Goal: Task Accomplishment & Management: Manage account settings

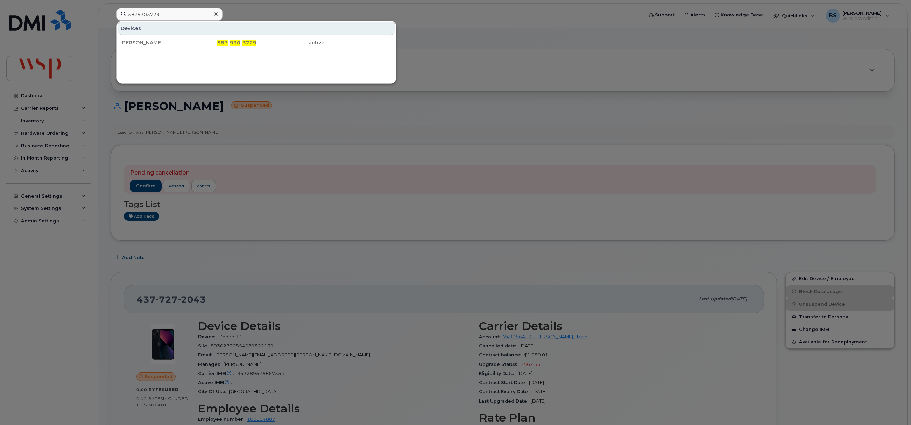
type input "5879303729"
click at [137, 40] on div "CHARLES BRYAN OREDINA" at bounding box center [154, 42] width 68 height 7
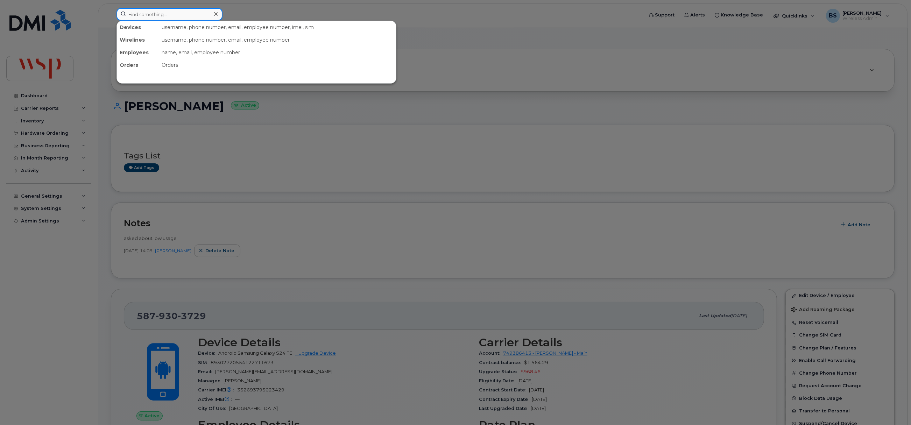
click at [193, 15] on input at bounding box center [169, 14] width 106 height 13
paste input "8193559563"
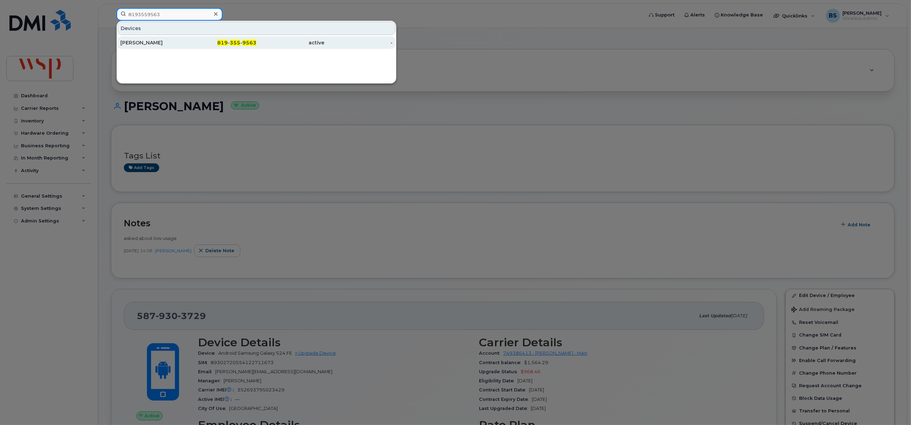
type input "8193559563"
click at [143, 42] on div "Marika Labbé" at bounding box center [154, 42] width 68 height 7
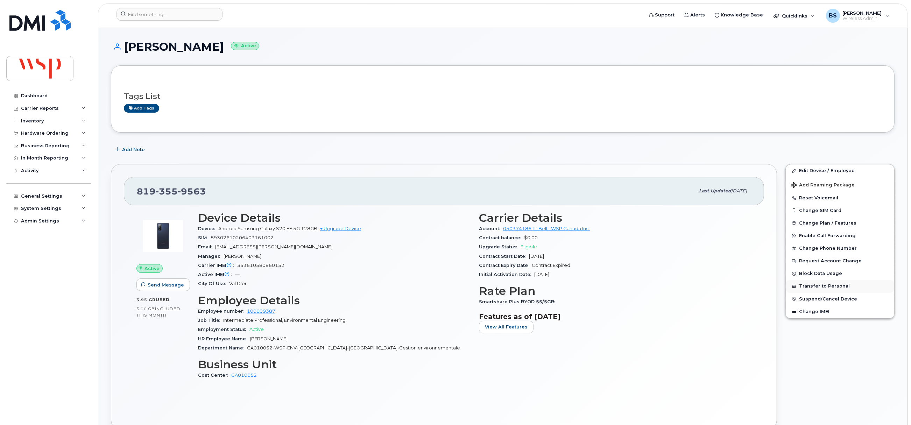
click at [813, 285] on button "Transfer to Personal" at bounding box center [840, 286] width 108 height 13
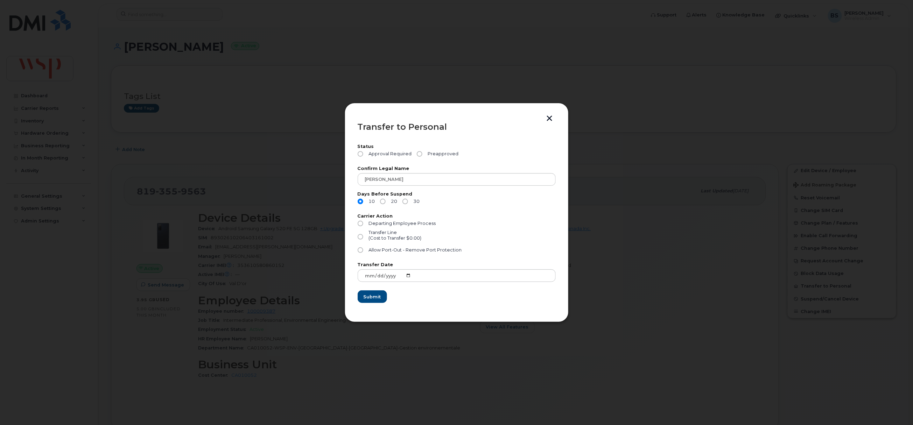
drag, startPoint x: 408, startPoint y: 201, endPoint x: 417, endPoint y: 187, distance: 17.1
click at [408, 201] on label "30" at bounding box center [410, 202] width 17 height 6
click at [408, 201] on input "30" at bounding box center [405, 202] width 6 height 6
radio input "true"
click at [433, 154] on span "Preapproved" at bounding box center [442, 154] width 34 height 6
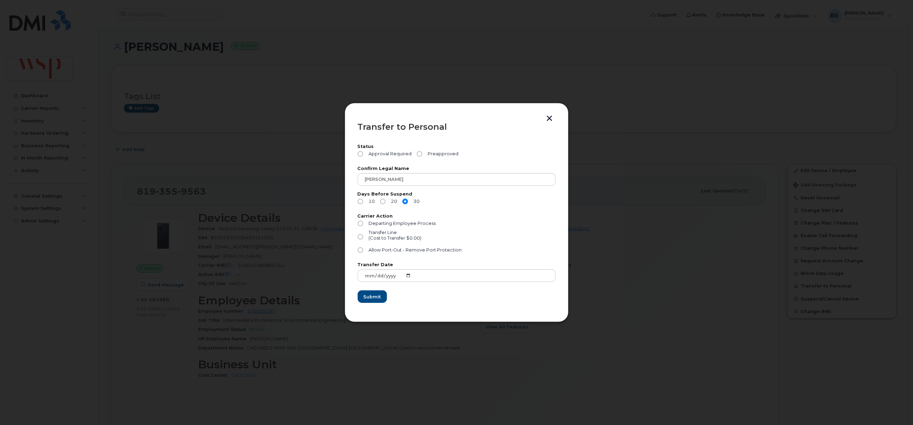
click at [422, 154] on input "Preapproved" at bounding box center [420, 154] width 6 height 6
radio input "true"
click at [382, 249] on span "Allow Port-Out - Remove Port Protection" at bounding box center [414, 249] width 93 height 5
click at [363, 249] on input "Allow Port-Out - Remove Port Protection" at bounding box center [361, 250] width 6 height 6
radio input "true"
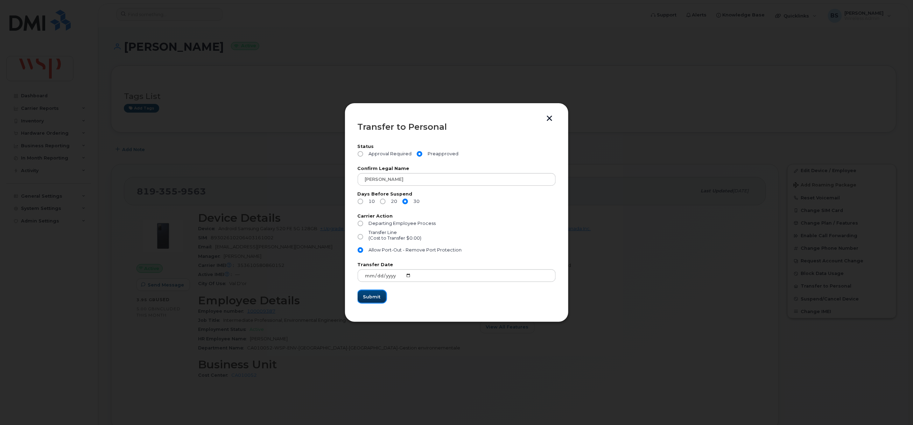
click at [368, 296] on span "Submit" at bounding box center [371, 296] width 17 height 7
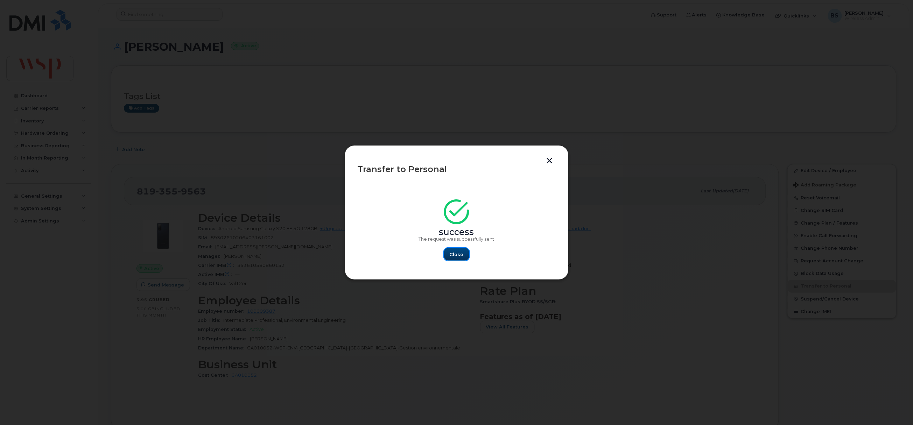
click at [453, 253] on span "Close" at bounding box center [457, 254] width 14 height 7
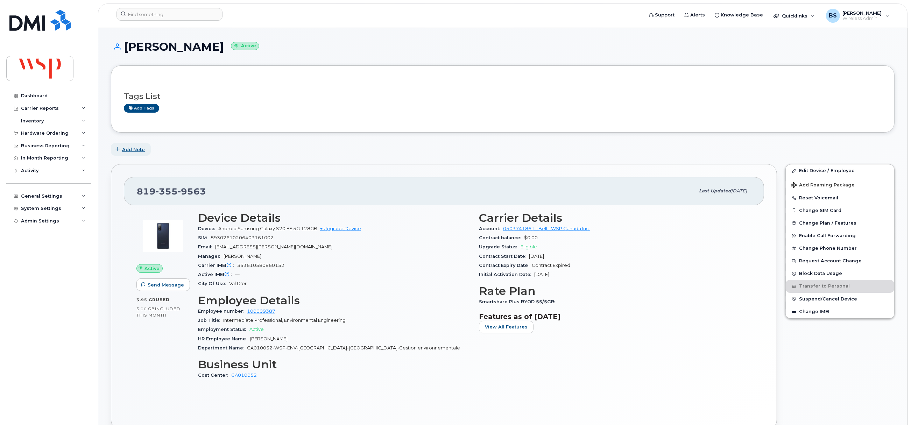
click at [134, 148] on span "Add Note" at bounding box center [133, 149] width 23 height 7
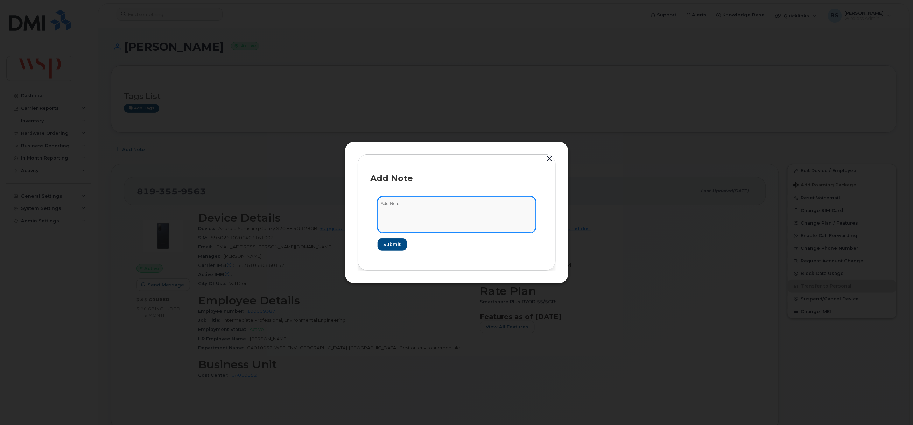
click at [397, 205] on textarea at bounding box center [456, 215] width 158 height 36
type textarea "i requested port protection removal. Porting # to another carrier"
click at [394, 241] on span "Submit" at bounding box center [391, 244] width 17 height 7
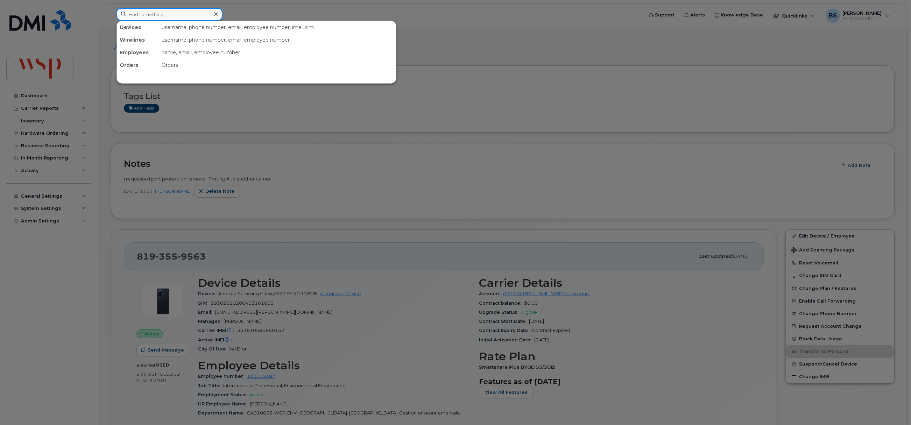
click at [191, 20] on input at bounding box center [169, 14] width 106 height 13
paste input "905) 730-3972"
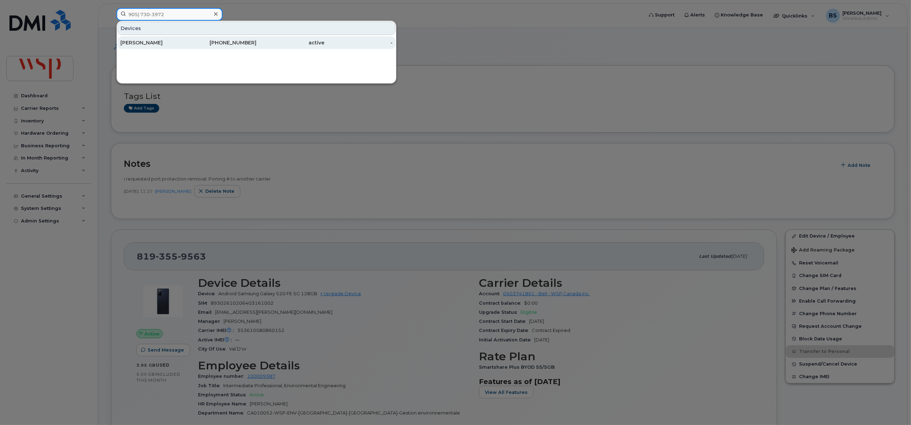
type input "905) 730-3972"
drag, startPoint x: 147, startPoint y: 38, endPoint x: 141, endPoint y: 41, distance: 6.1
click at [147, 39] on div "Robert Pinchin" at bounding box center [154, 42] width 68 height 13
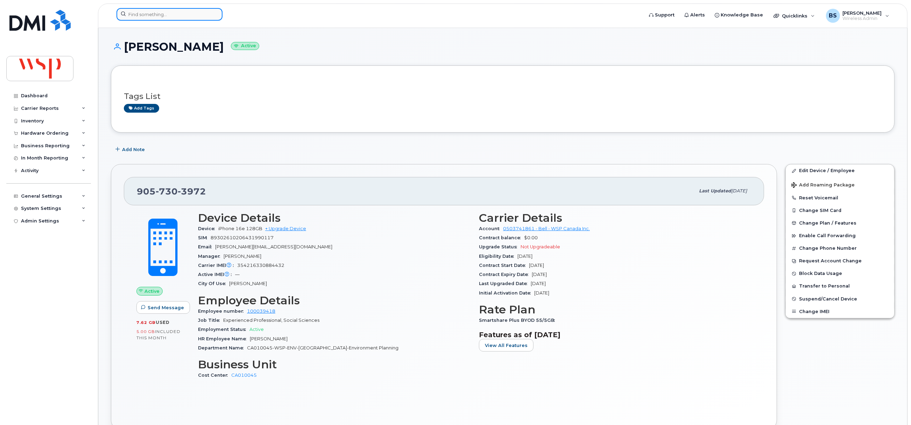
click at [162, 9] on input at bounding box center [169, 14] width 106 height 13
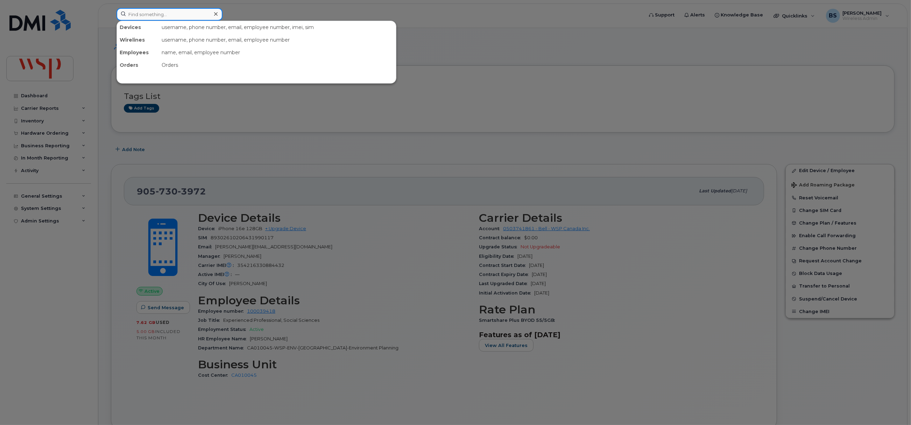
paste input "905) 730-3972"
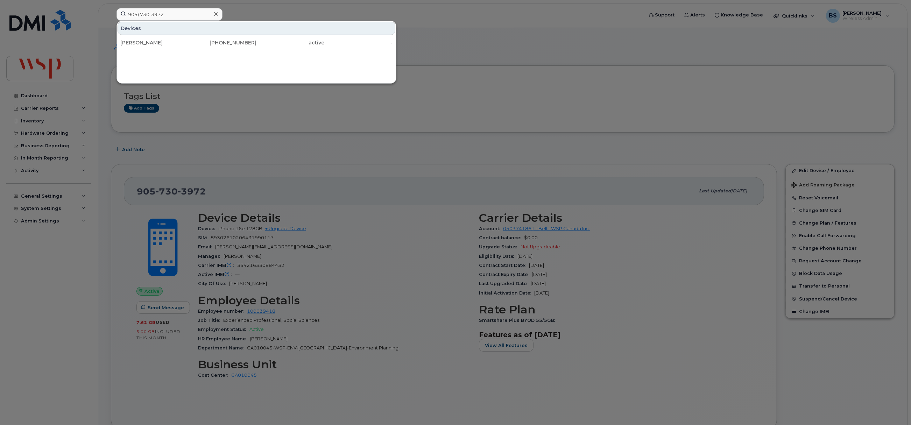
click at [505, 120] on div at bounding box center [455, 212] width 911 height 425
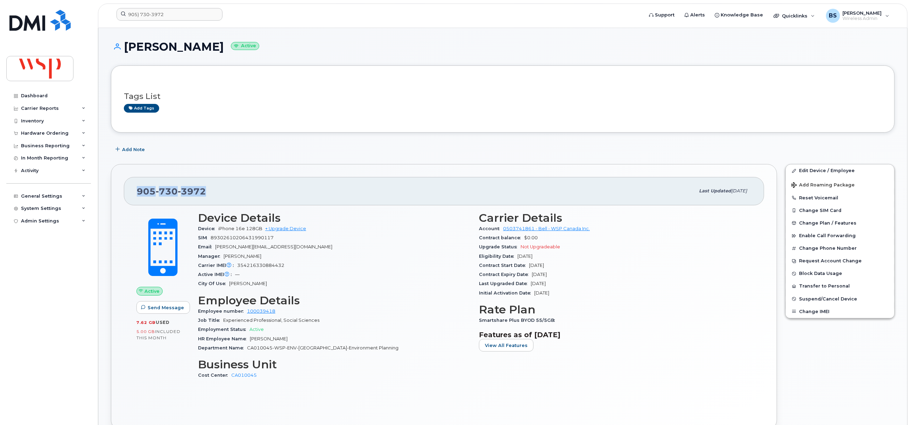
drag, startPoint x: 163, startPoint y: 195, endPoint x: 129, endPoint y: 196, distance: 34.0
click at [129, 196] on div "905 730 3972 Last updated Sep 12, 2025" at bounding box center [444, 191] width 640 height 28
copy span "905 730 3972"
click at [148, 15] on input "905) 730-3972" at bounding box center [169, 14] width 106 height 13
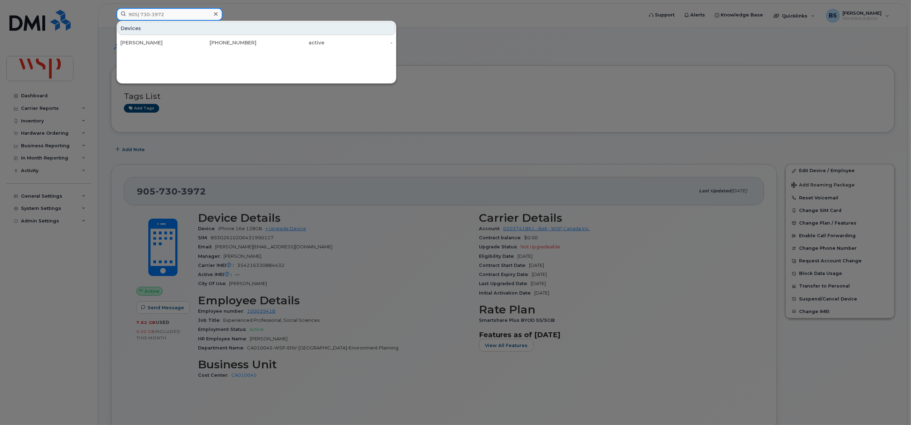
paste input "100004831"
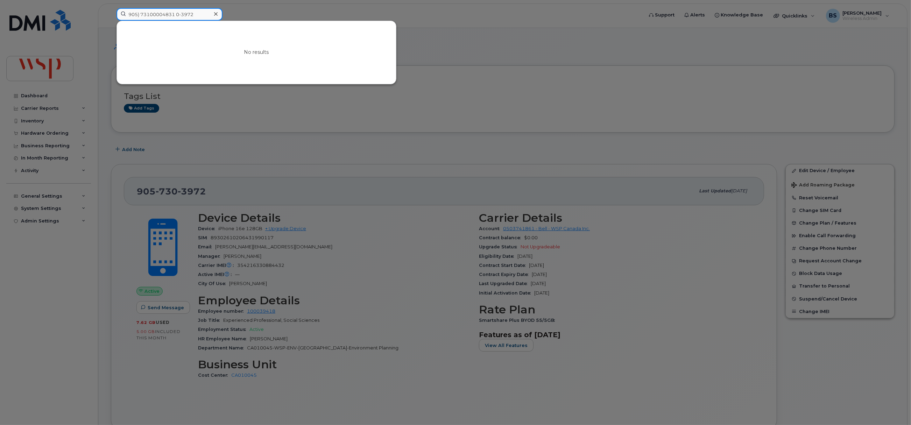
type input "905) 73100004831 0-3972"
drag, startPoint x: 215, startPoint y: 15, endPoint x: 211, endPoint y: 16, distance: 4.0
click at [215, 15] on icon at bounding box center [215, 13] width 3 height 3
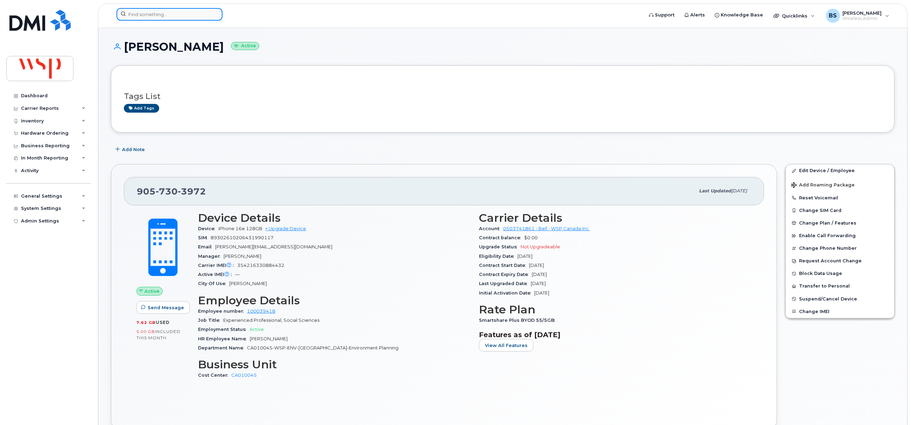
click at [179, 17] on input at bounding box center [169, 14] width 106 height 13
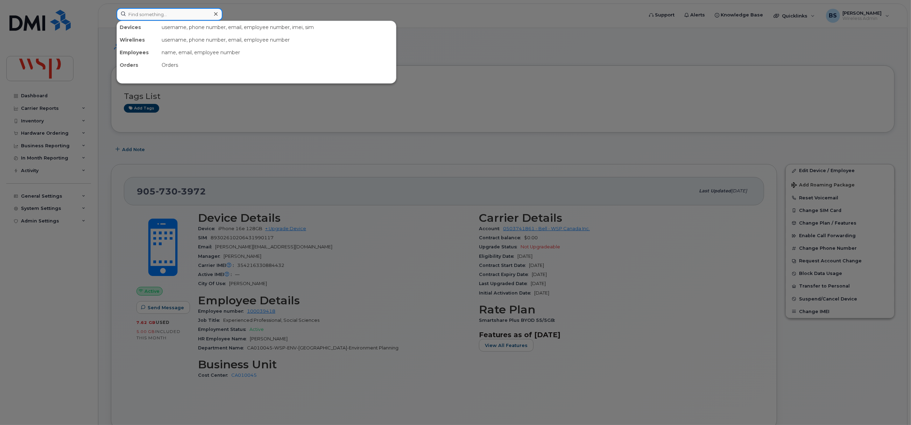
paste input "100004831"
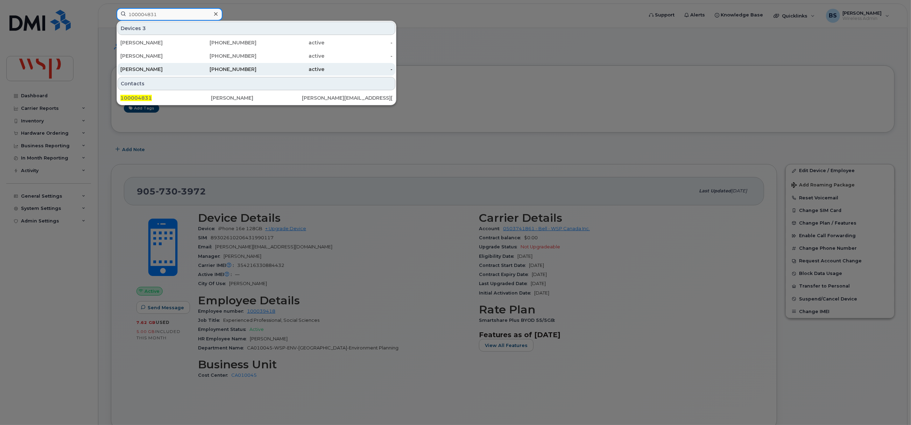
type input "100004831"
drag, startPoint x: 124, startPoint y: 66, endPoint x: 128, endPoint y: 69, distance: 5.0
click at [124, 66] on div "[PERSON_NAME]" at bounding box center [154, 69] width 68 height 13
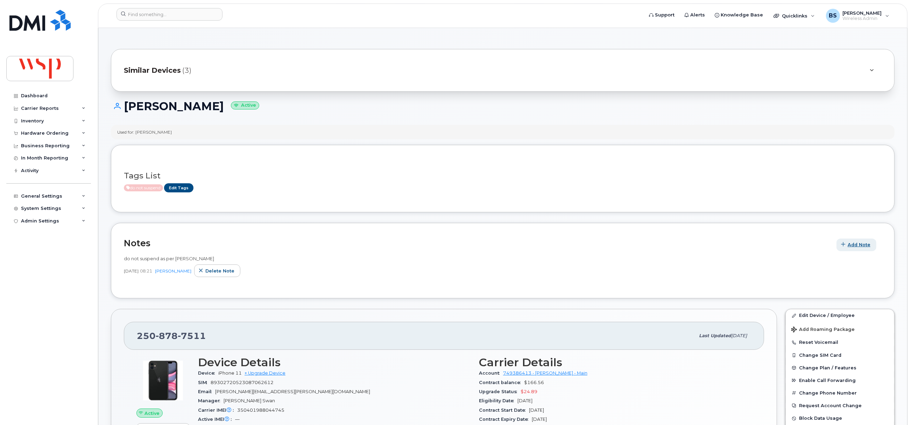
click at [852, 243] on span "Add Note" at bounding box center [859, 244] width 23 height 7
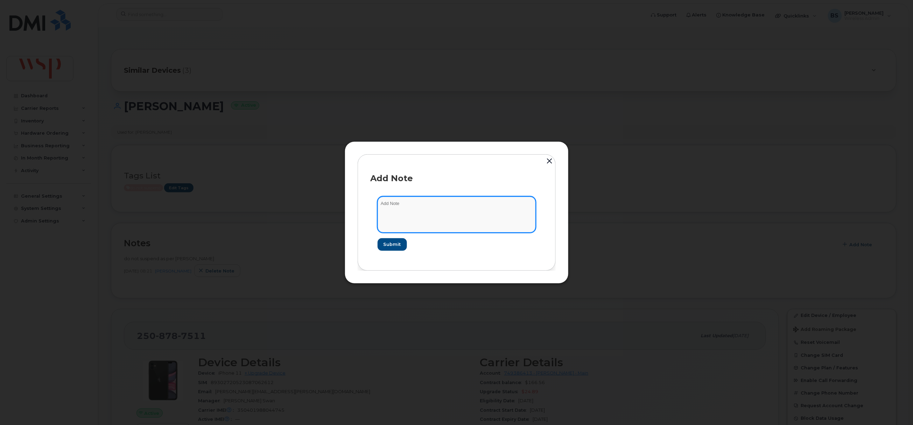
click at [409, 213] on textarea at bounding box center [456, 215] width 158 height 36
paste textarea "Please note effective September 19, 2025, David GibsonEE# 100004831 is on leave…"
type textarea "Please note effective September 19, 2025, David GibsonEE# 100004831 is on leave…"
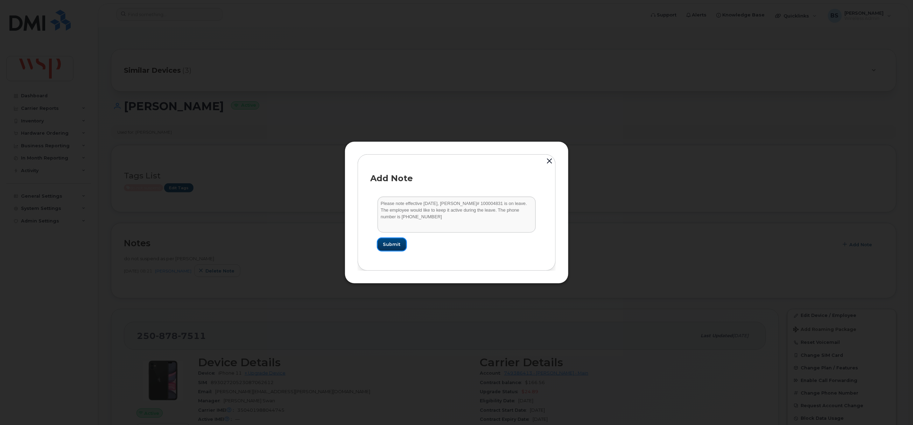
click at [396, 239] on button "Submit" at bounding box center [391, 244] width 29 height 13
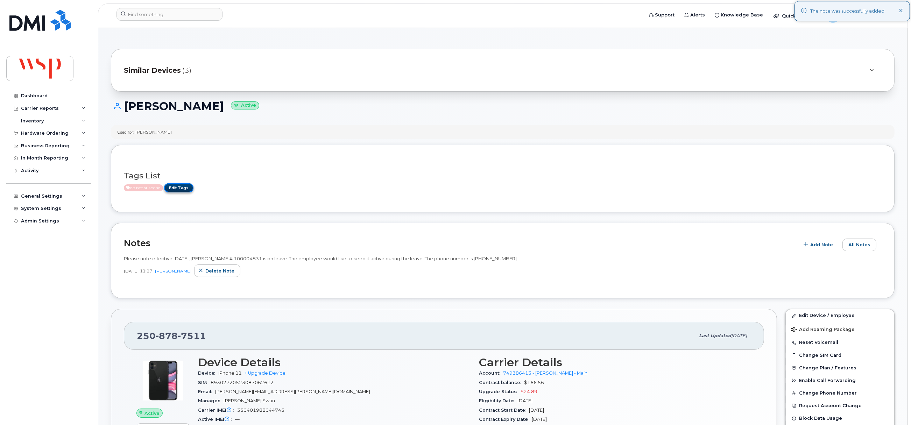
click at [186, 189] on link "Edit Tags" at bounding box center [178, 187] width 29 height 9
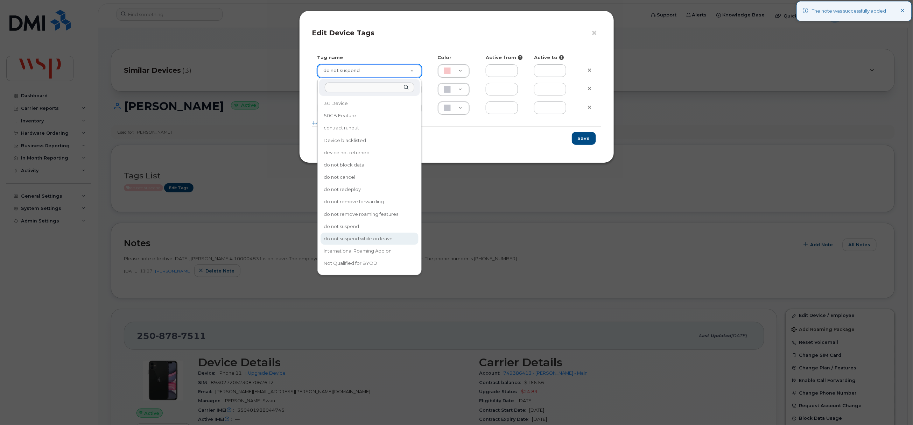
drag, startPoint x: 365, startPoint y: 229, endPoint x: 396, endPoint y: 212, distance: 35.3
type input "do not suspend while on leave"
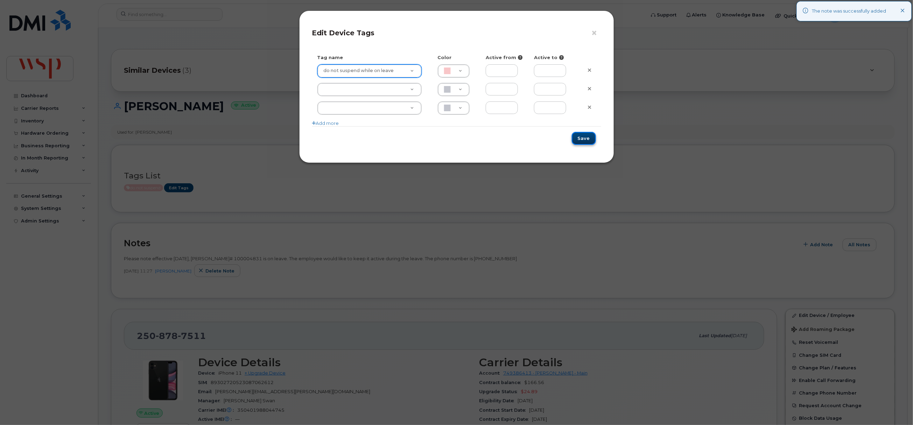
click at [584, 134] on button "Save" at bounding box center [584, 138] width 24 height 13
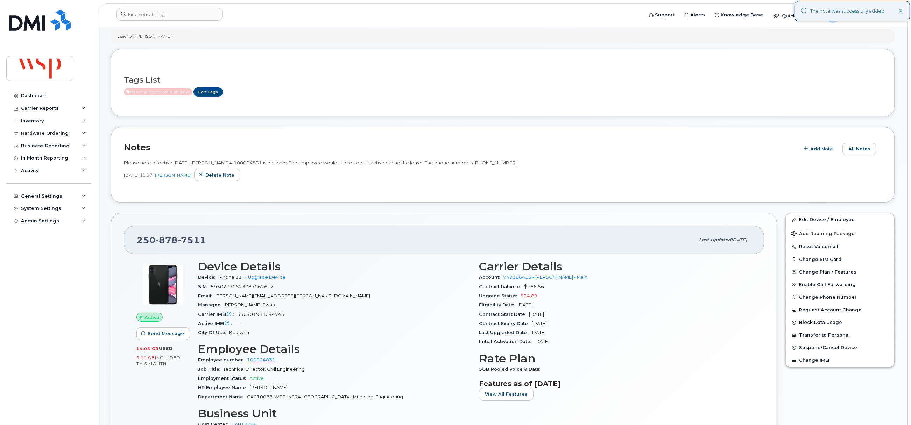
scroll to position [157, 0]
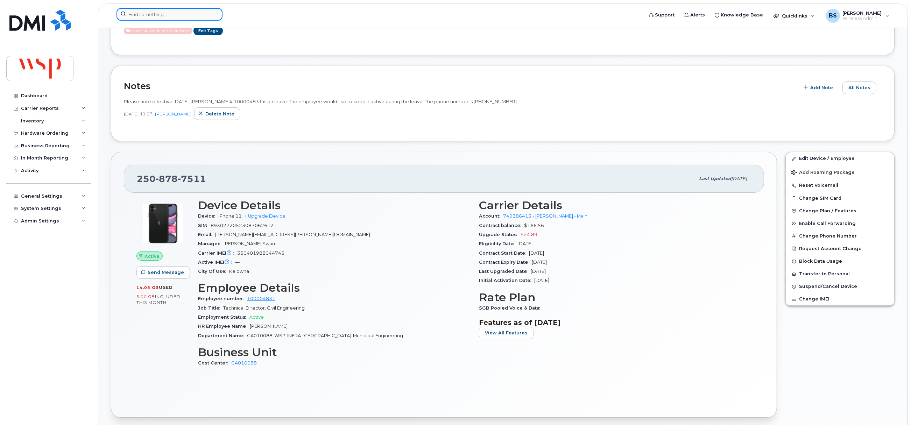
click at [150, 17] on input at bounding box center [169, 14] width 106 height 13
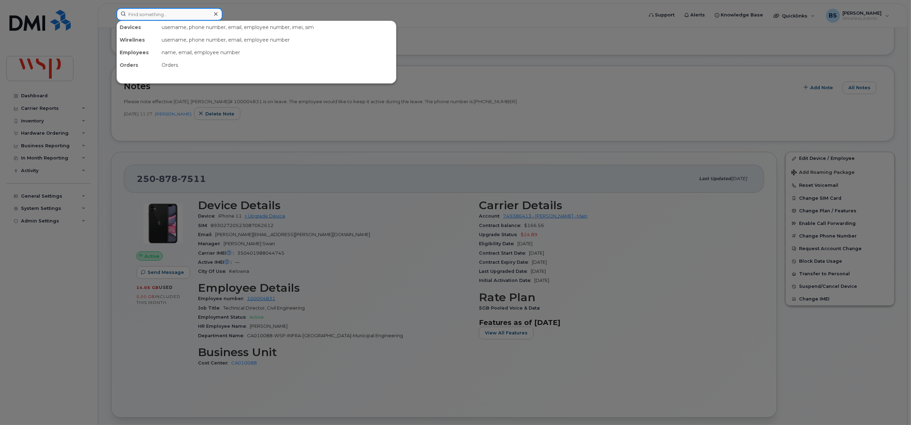
paste input "613-363-3137"
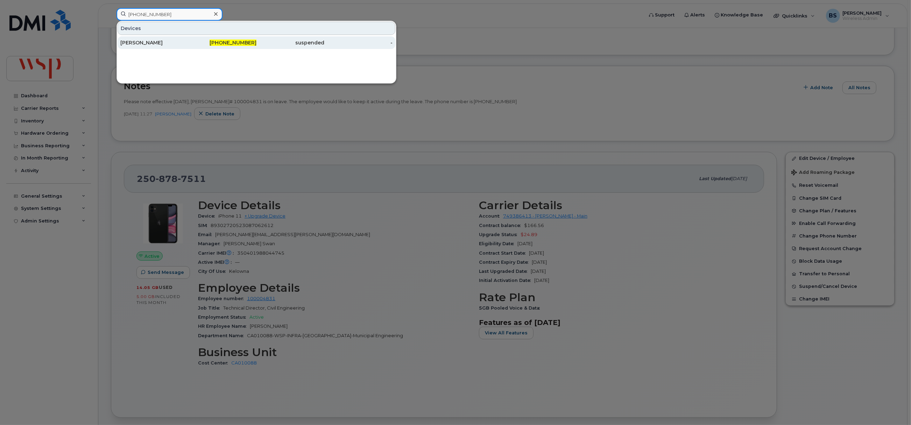
type input "613-363-3137"
drag, startPoint x: 141, startPoint y: 41, endPoint x: 173, endPoint y: 63, distance: 39.1
click at [141, 41] on div "Audrey Lévesque" at bounding box center [154, 42] width 68 height 7
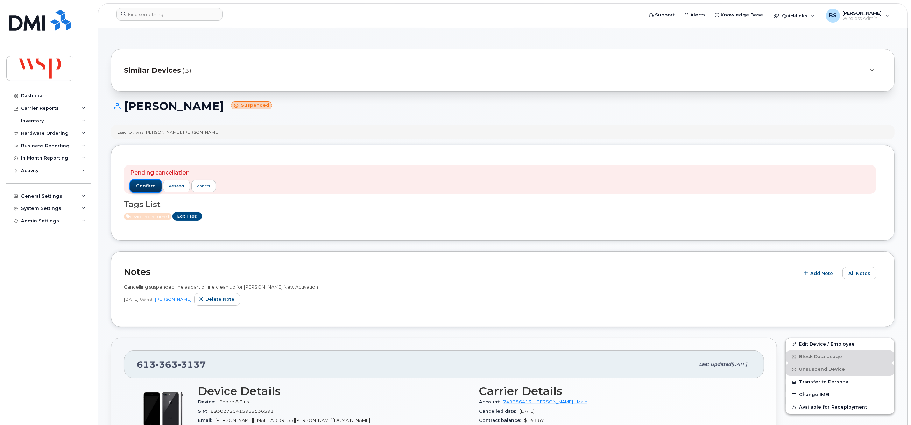
click at [142, 183] on span "confirm" at bounding box center [146, 186] width 20 height 6
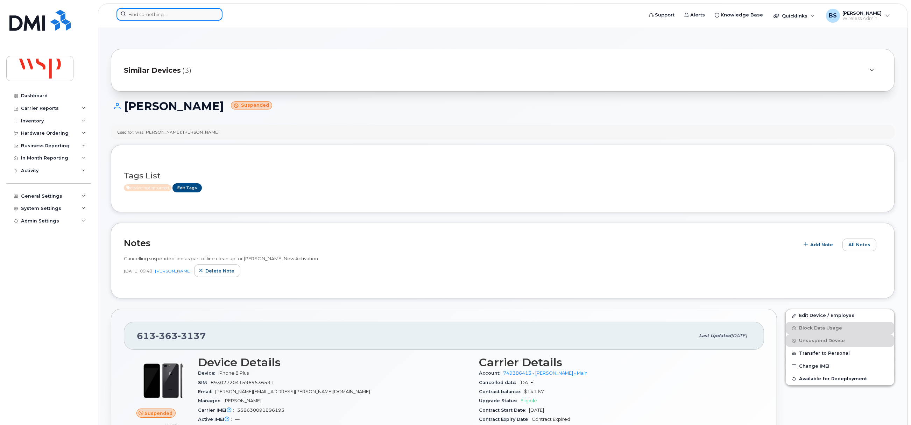
click at [170, 17] on input at bounding box center [169, 14] width 106 height 13
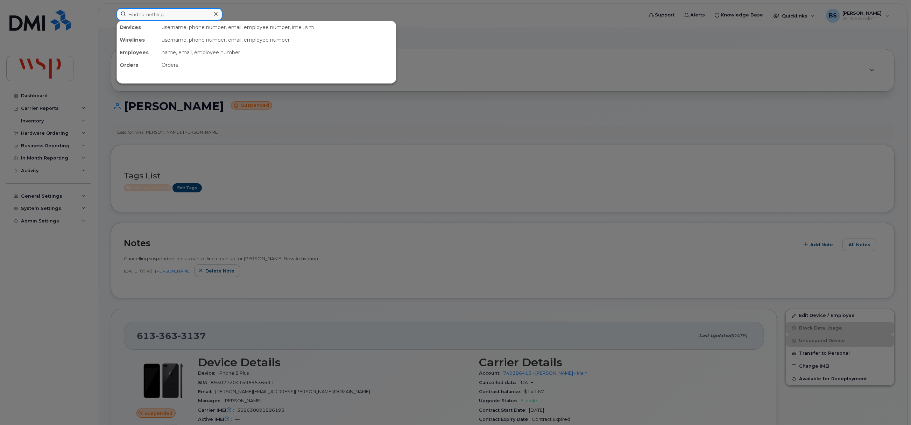
paste input "[PHONE_NUMBER]"
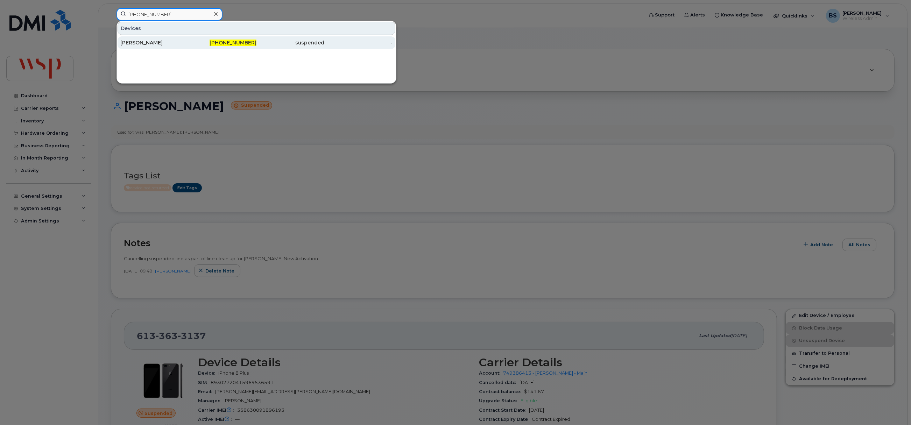
type input "[PHONE_NUMBER]"
click at [140, 42] on div "[PERSON_NAME]" at bounding box center [154, 42] width 68 height 7
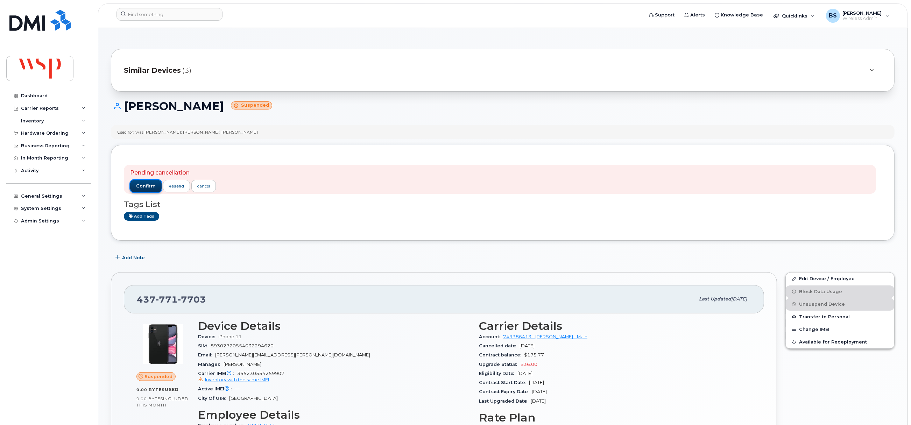
click at [143, 184] on span "confirm" at bounding box center [146, 186] width 20 height 6
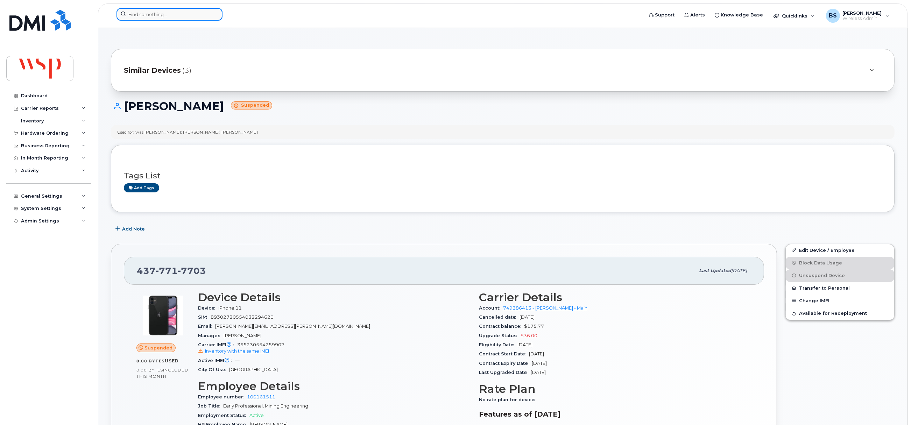
click at [146, 17] on input at bounding box center [169, 14] width 106 height 13
paste input "[PHONE_NUMBER]"
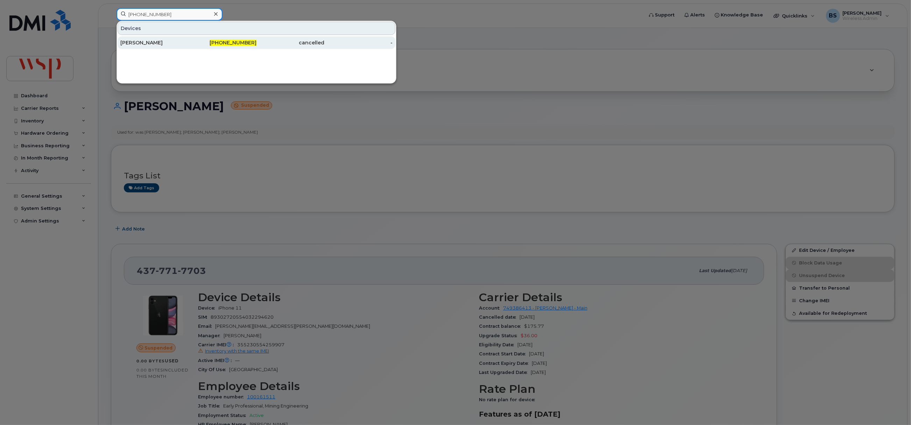
type input "437-771-7703"
click at [130, 41] on div "[PERSON_NAME]" at bounding box center [154, 42] width 68 height 7
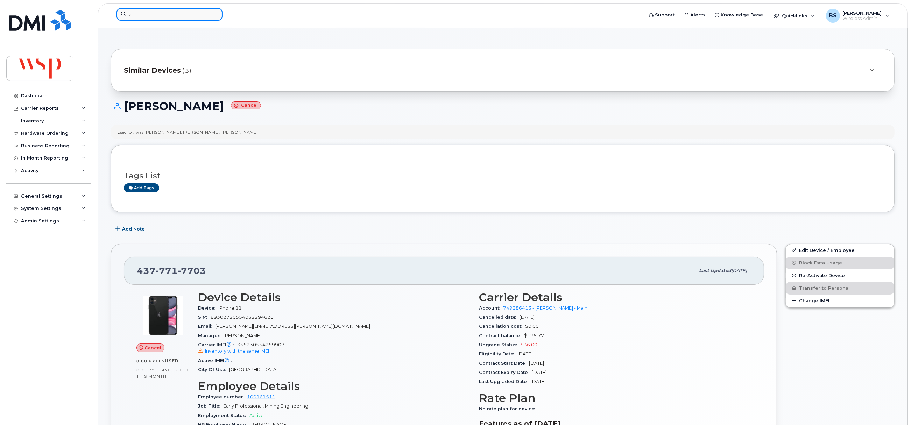
click at [173, 12] on input "v" at bounding box center [169, 14] width 106 height 13
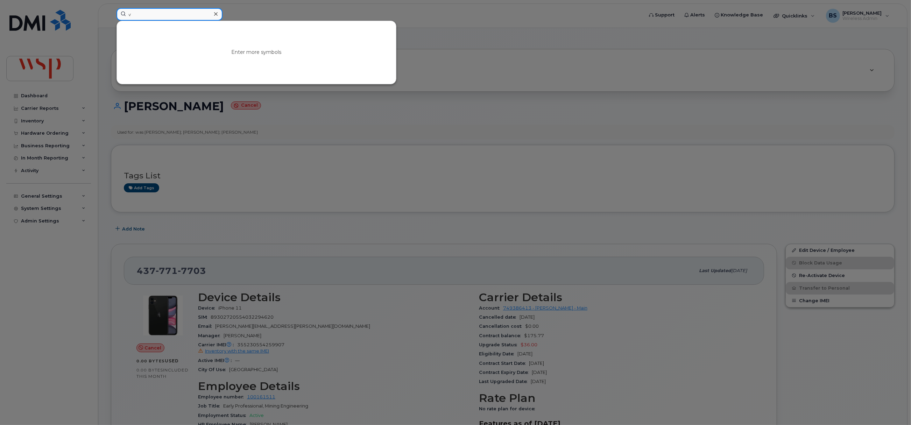
drag, startPoint x: 43, startPoint y: 9, endPoint x: 37, endPoint y: 9, distance: 6.3
click at [111, 9] on div "v Enter more symbols" at bounding box center [377, 15] width 533 height 15
paste input "100004831"
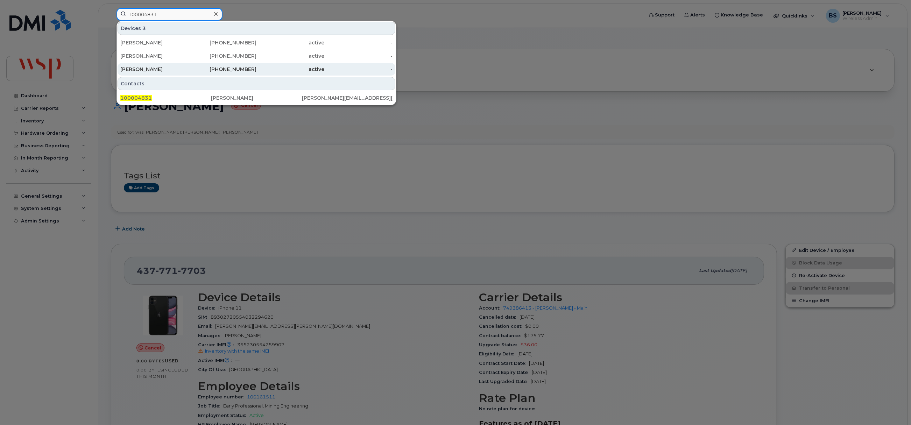
type input "100004831"
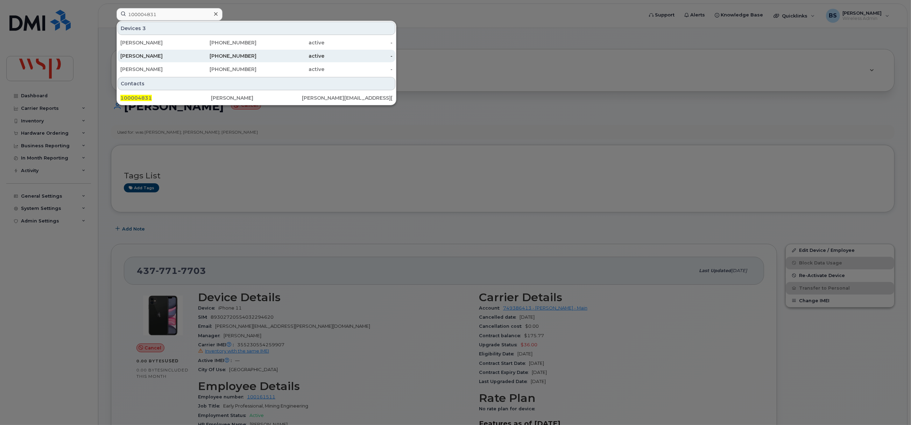
drag, startPoint x: 238, startPoint y: 69, endPoint x: 225, endPoint y: 61, distance: 15.1
click at [238, 69] on div "250-878-7511" at bounding box center [223, 69] width 68 height 7
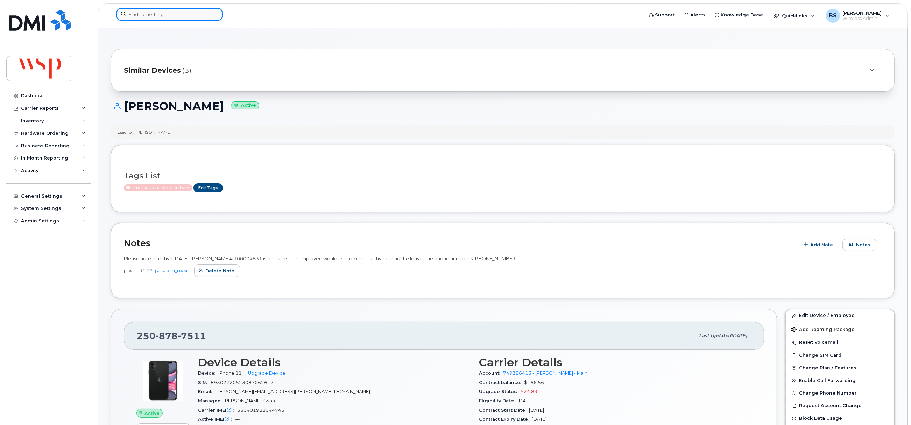
click at [157, 17] on input at bounding box center [169, 14] width 106 height 13
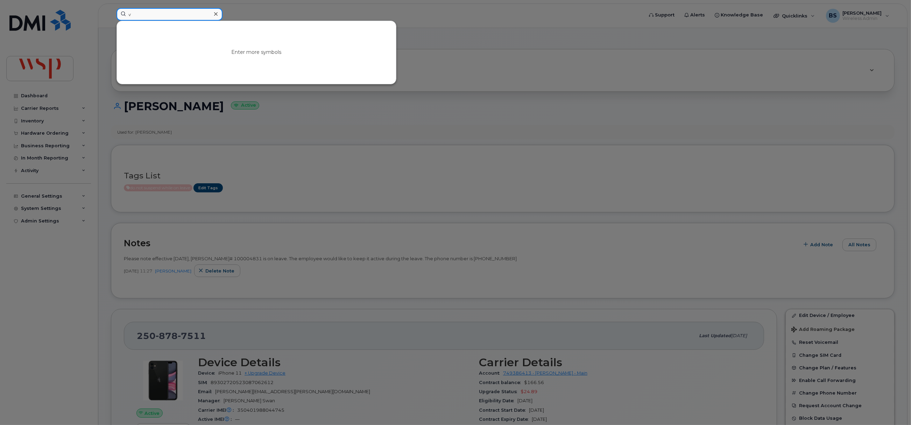
drag, startPoint x: 95, startPoint y: 22, endPoint x: 91, endPoint y: 22, distance: 4.9
click at [111, 22] on div "v Enter more symbols" at bounding box center [377, 15] width 533 height 15
paste input "5142388834"
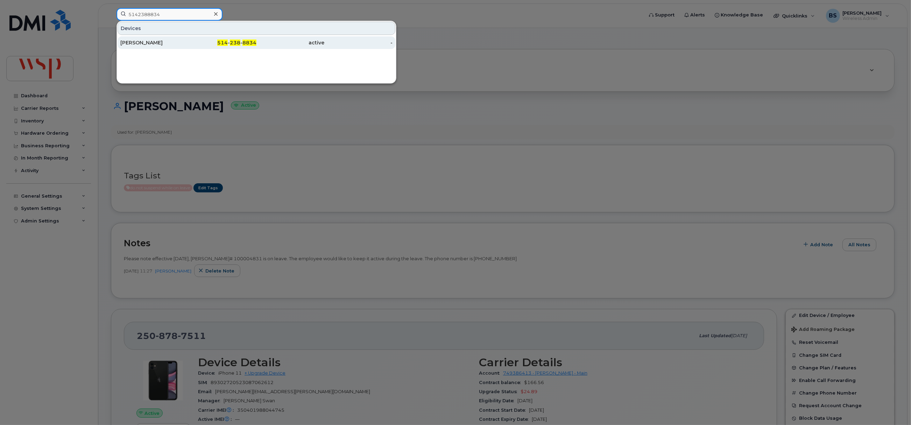
type input "5142388834"
click at [129, 42] on div "[PERSON_NAME]" at bounding box center [154, 42] width 68 height 7
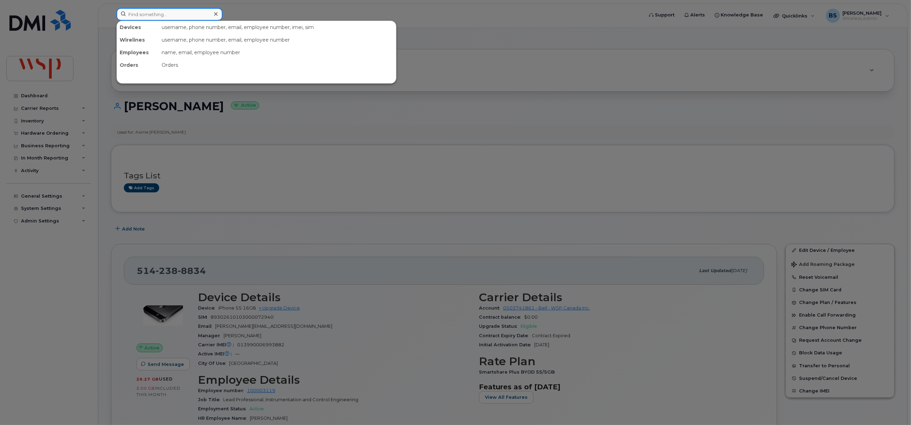
click at [190, 17] on input at bounding box center [169, 14] width 106 height 13
paste input "[PHONE_NUMBER]"
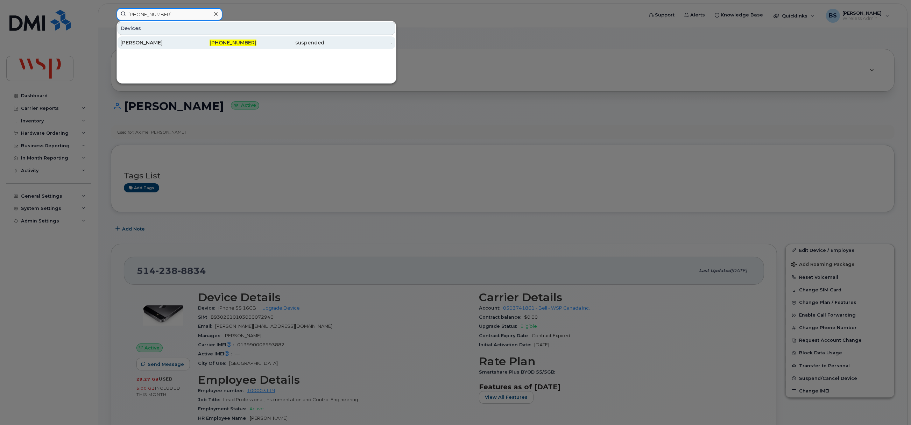
type input "[PHONE_NUMBER]"
drag, startPoint x: 141, startPoint y: 42, endPoint x: 171, endPoint y: 32, distance: 32.1
click at [141, 42] on div "[PERSON_NAME]" at bounding box center [154, 42] width 68 height 7
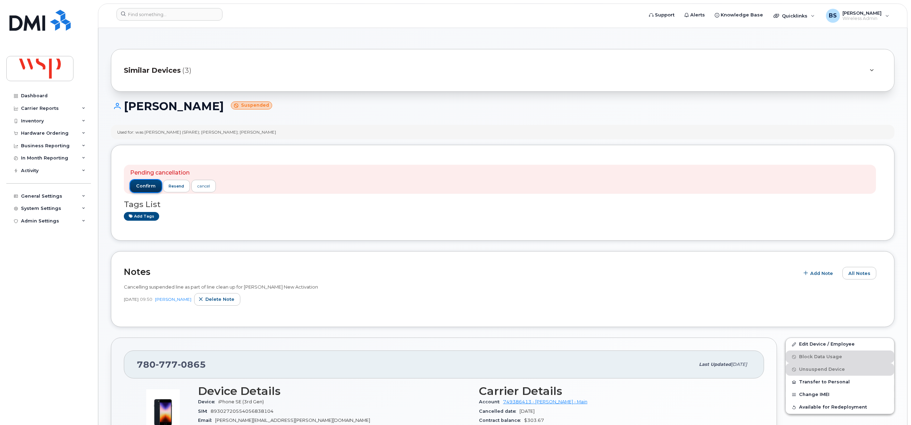
click at [143, 185] on span "confirm" at bounding box center [146, 186] width 20 height 6
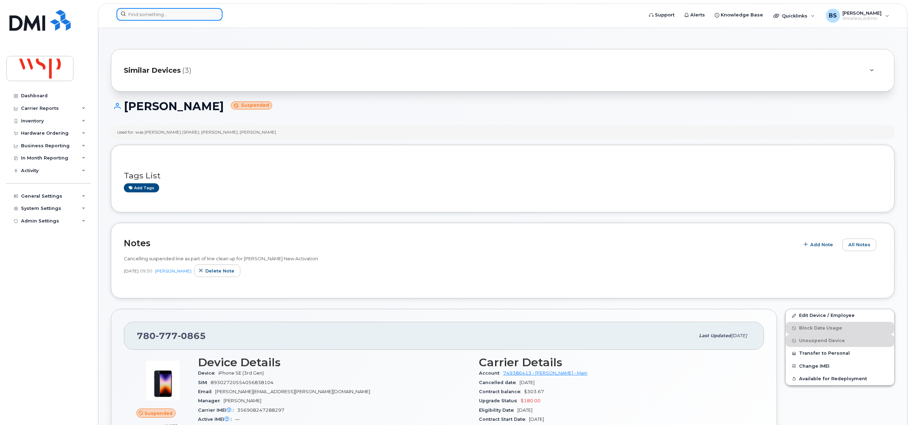
drag, startPoint x: 172, startPoint y: 11, endPoint x: 169, endPoint y: 16, distance: 5.6
click at [171, 12] on input at bounding box center [169, 14] width 106 height 13
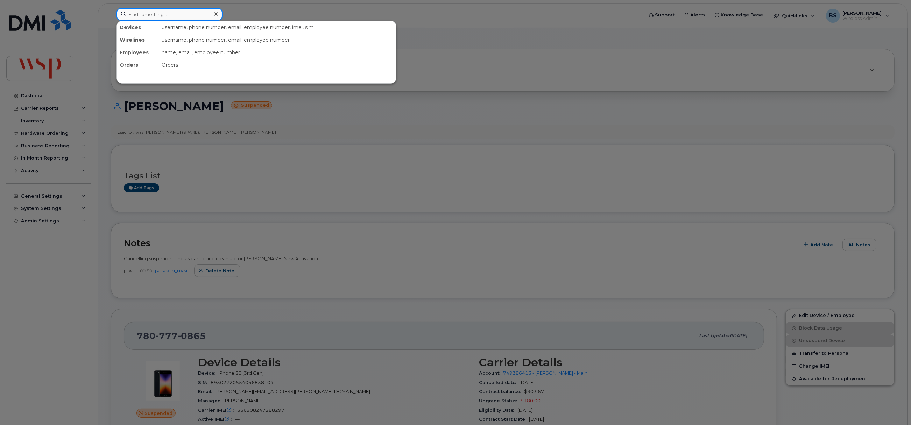
paste input "[PHONE_NUMBER]"
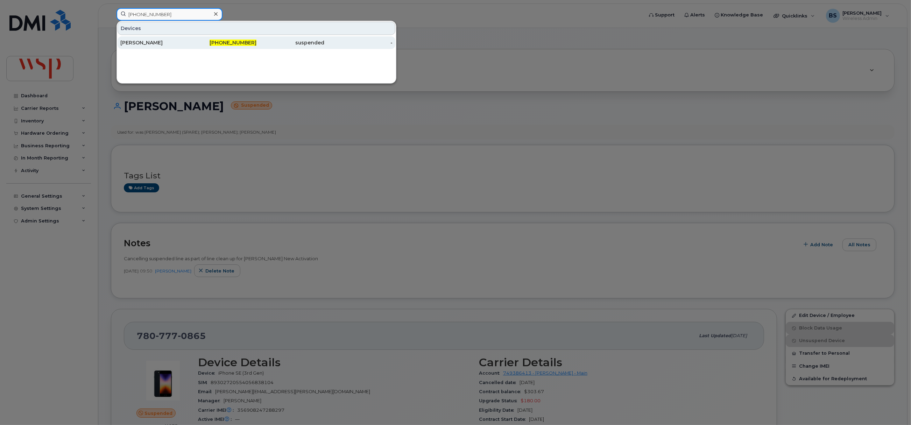
type input "[PHONE_NUMBER]"
drag, startPoint x: 136, startPoint y: 41, endPoint x: 171, endPoint y: 62, distance: 41.1
click at [136, 41] on div "[PERSON_NAME]" at bounding box center [154, 42] width 68 height 7
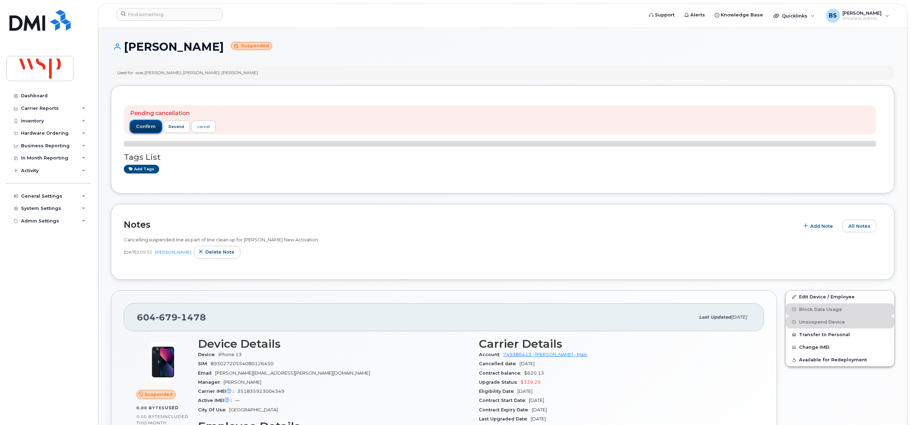
click at [136, 122] on button "confirm" at bounding box center [145, 126] width 31 height 13
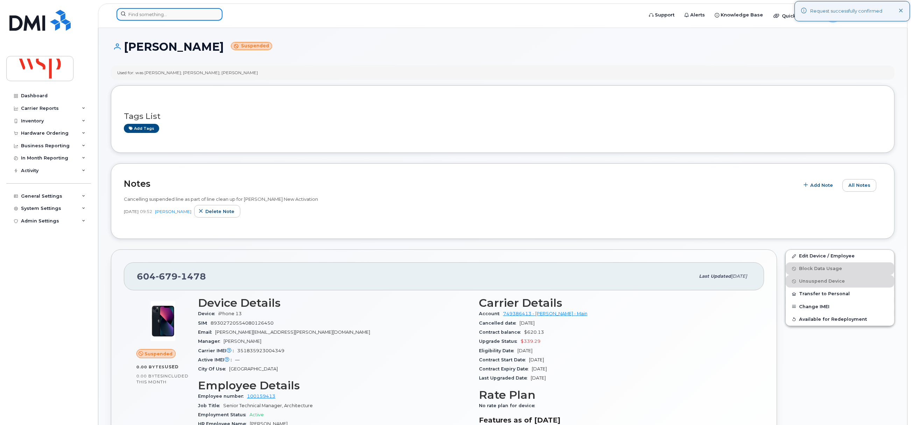
click at [169, 16] on input at bounding box center [169, 14] width 106 height 13
paste input "437-771-7703"
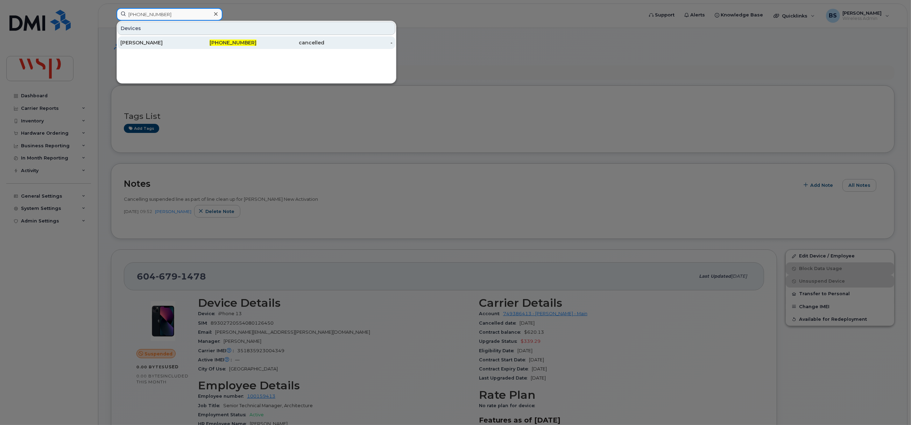
type input "437-771-7703"
click at [144, 43] on div "Audrey Lévesque" at bounding box center [154, 42] width 68 height 7
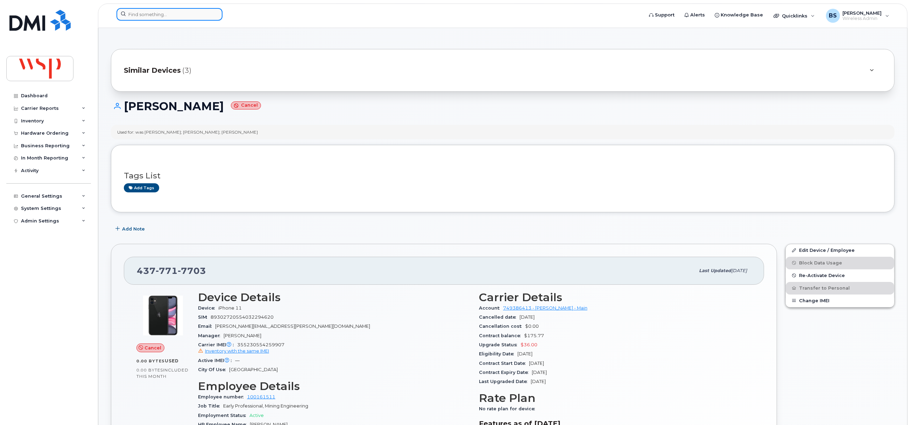
click at [174, 16] on input at bounding box center [169, 14] width 106 height 13
paste input "[PERSON_NAME]"
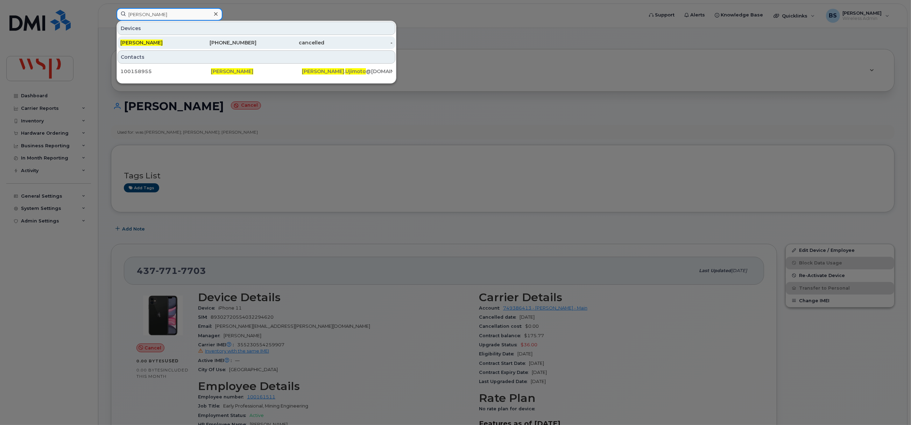
type input "[PERSON_NAME]"
click at [142, 40] on div "[PERSON_NAME]" at bounding box center [154, 42] width 68 height 13
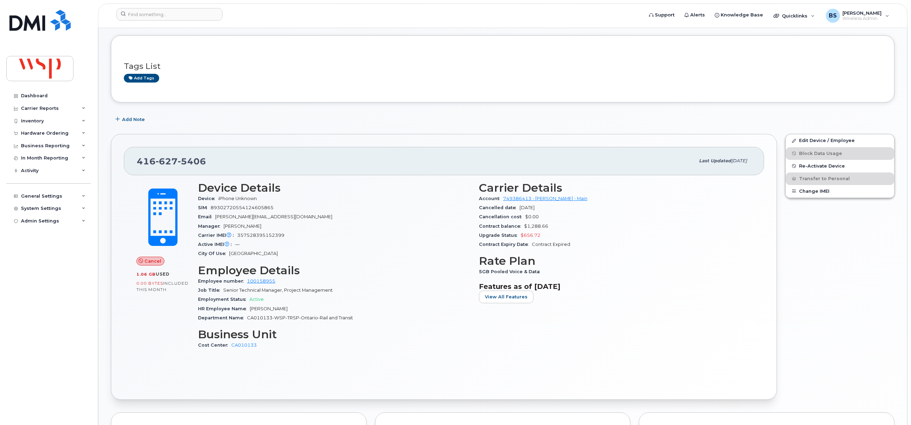
scroll to position [76, 0]
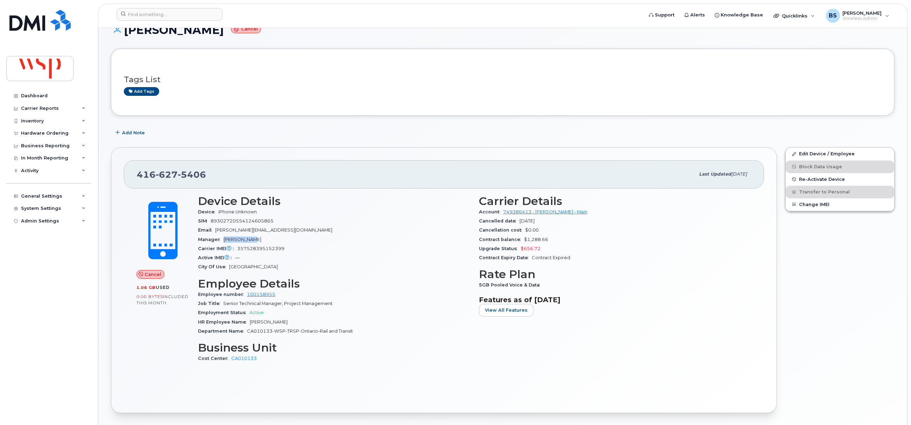
drag, startPoint x: 264, startPoint y: 239, endPoint x: 234, endPoint y: 228, distance: 32.0
click at [224, 243] on div "Manager Neil Mullen" at bounding box center [334, 239] width 273 height 9
copy span "Neil Mullen"
drag, startPoint x: 282, startPoint y: 297, endPoint x: 247, endPoint y: 297, distance: 35.0
click at [247, 297] on div "Employee number 100158955" at bounding box center [334, 294] width 273 height 9
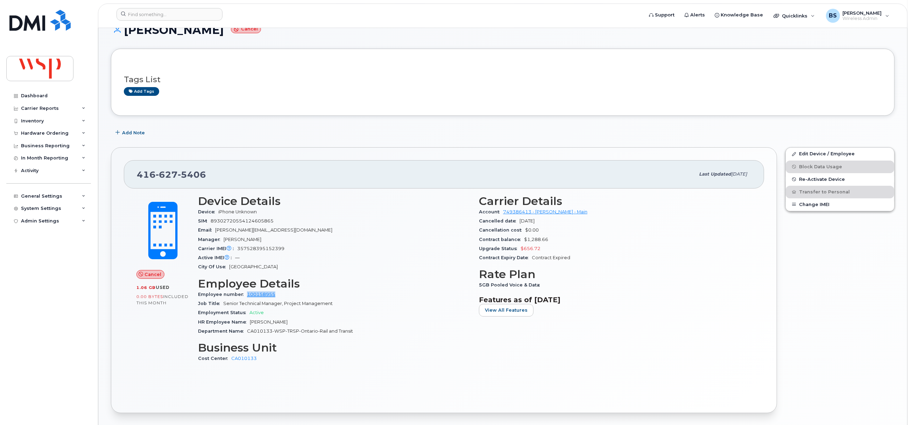
copy link "100158955"
drag, startPoint x: 280, startPoint y: 231, endPoint x: 213, endPoint y: 232, distance: 66.8
click at [213, 232] on div "Email Jennifer.Ujimoto@wsp.com" at bounding box center [334, 230] width 273 height 9
copy span "Jennifer.Ujimoto@wsp.com"
drag, startPoint x: 257, startPoint y: 241, endPoint x: 222, endPoint y: 242, distance: 35.0
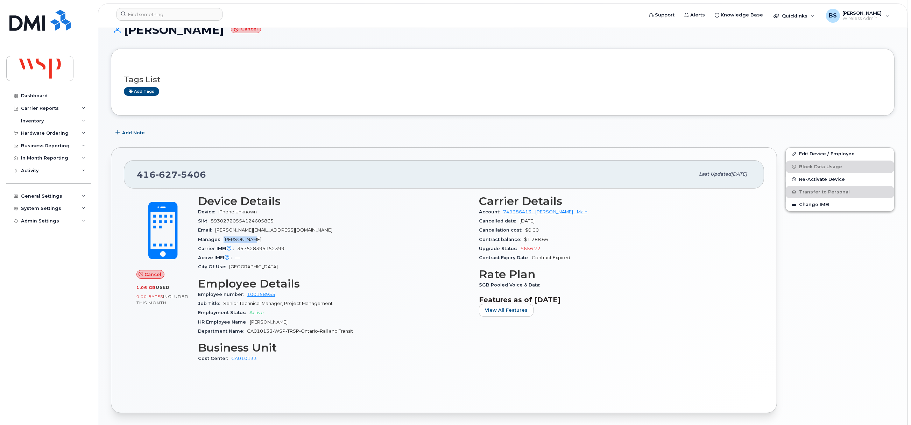
click at [222, 242] on div "Manager Neil Mullen" at bounding box center [334, 239] width 273 height 9
copy span "Neil Mullen"
click at [167, 14] on input at bounding box center [169, 14] width 106 height 13
paste input "ALDRIN VILLAMAYOR"
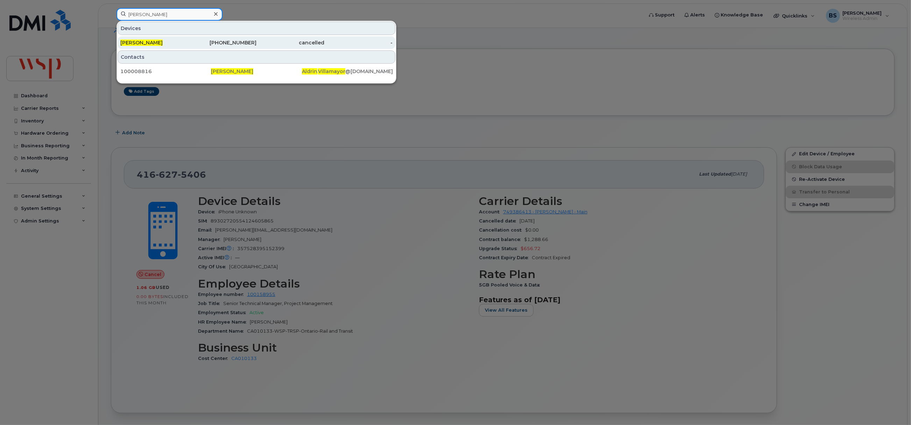
type input "ALDRIN VILLAMAYOR"
click at [140, 41] on span "ALDRIN VILLAMAYOR" at bounding box center [141, 43] width 42 height 6
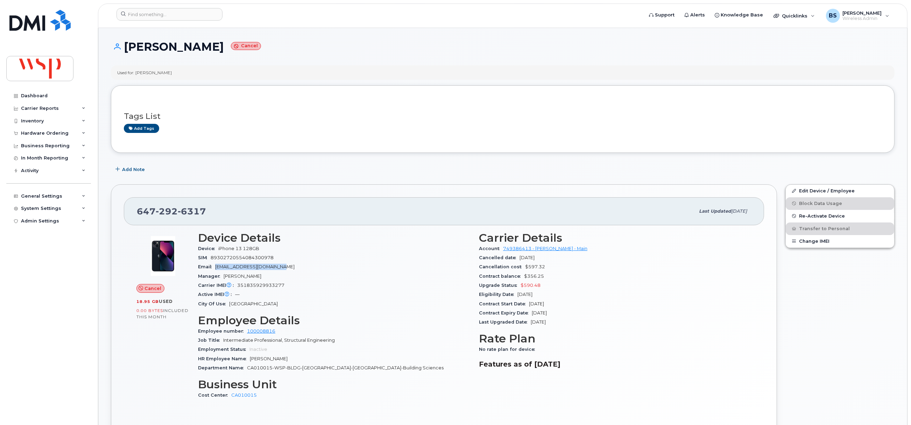
drag, startPoint x: 283, startPoint y: 267, endPoint x: 217, endPoint y: 270, distance: 66.2
click at [217, 270] on div "Email [EMAIL_ADDRESS][DOMAIN_NAME]" at bounding box center [334, 266] width 273 height 9
copy span "[EMAIL_ADDRESS][DOMAIN_NAME]"
drag, startPoint x: 284, startPoint y: 331, endPoint x: 247, endPoint y: 334, distance: 37.2
click at [247, 334] on div "Employee number 100008816" at bounding box center [334, 331] width 273 height 9
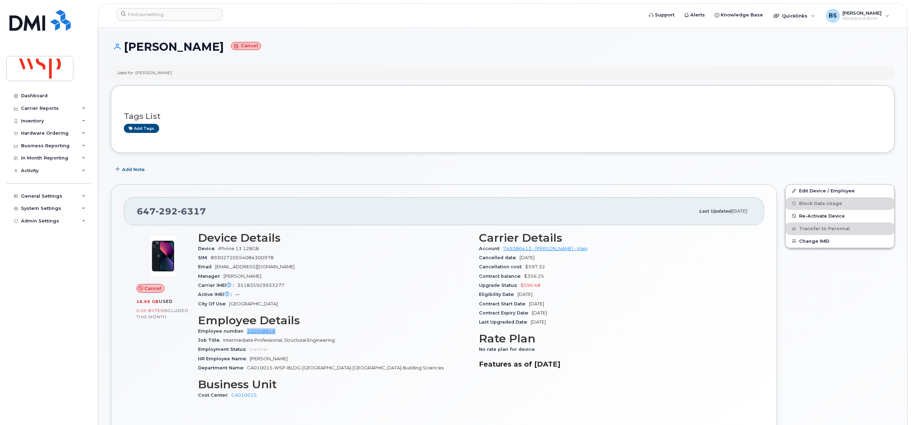
copy link "100008816"
drag, startPoint x: 236, startPoint y: 279, endPoint x: 225, endPoint y: 281, distance: 11.6
click at [225, 281] on div "Manager [PERSON_NAME]" at bounding box center [334, 276] width 273 height 9
copy span "[PERSON_NAME]"
click at [145, 15] on input at bounding box center [169, 14] width 106 height 13
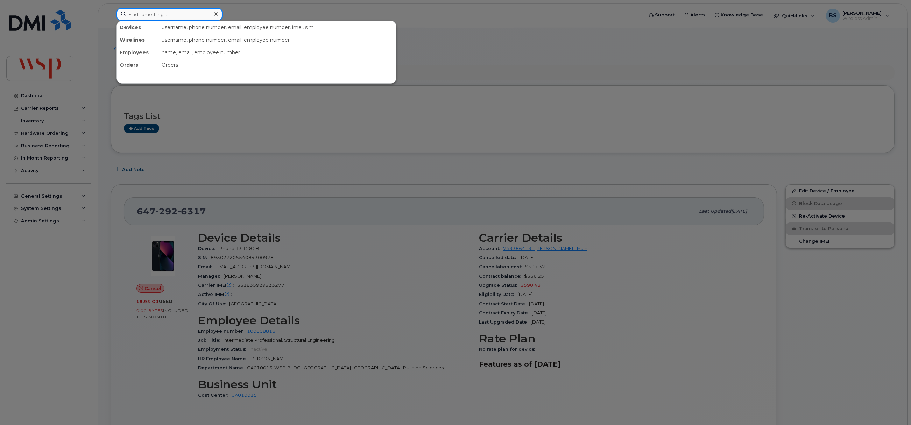
paste input "2506171167"
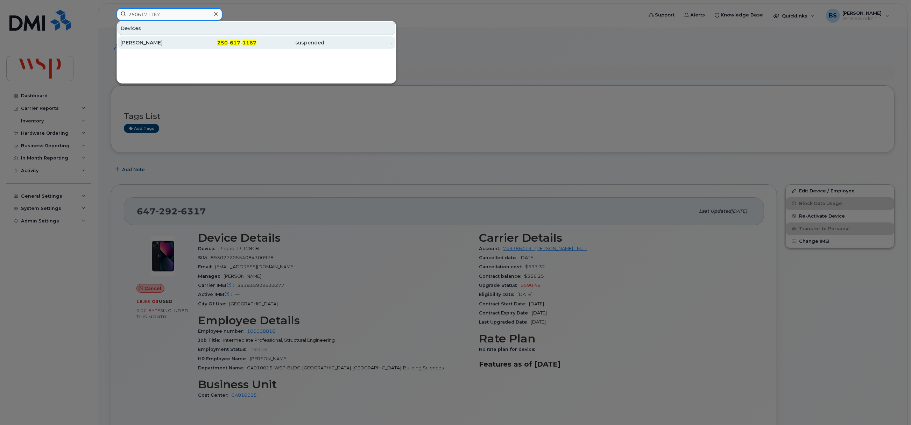
type input "2506171167"
click at [137, 42] on div "[PERSON_NAME]" at bounding box center [154, 42] width 68 height 7
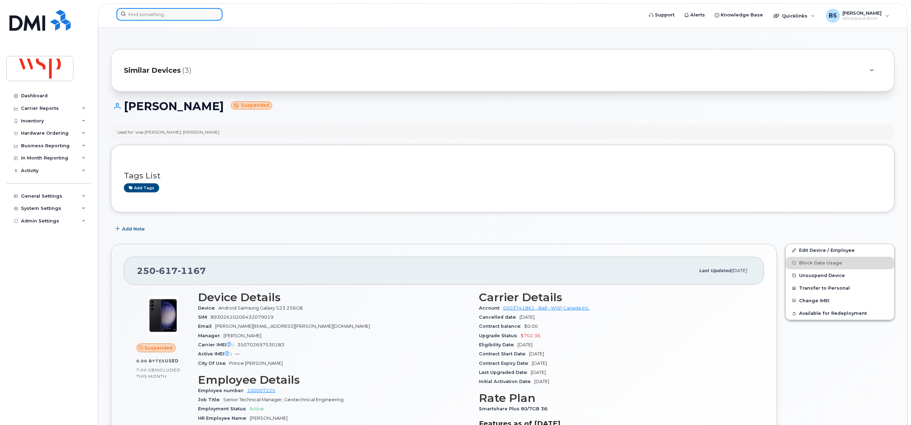
click at [151, 20] on input at bounding box center [169, 14] width 106 height 13
paste input "587-357-8526"
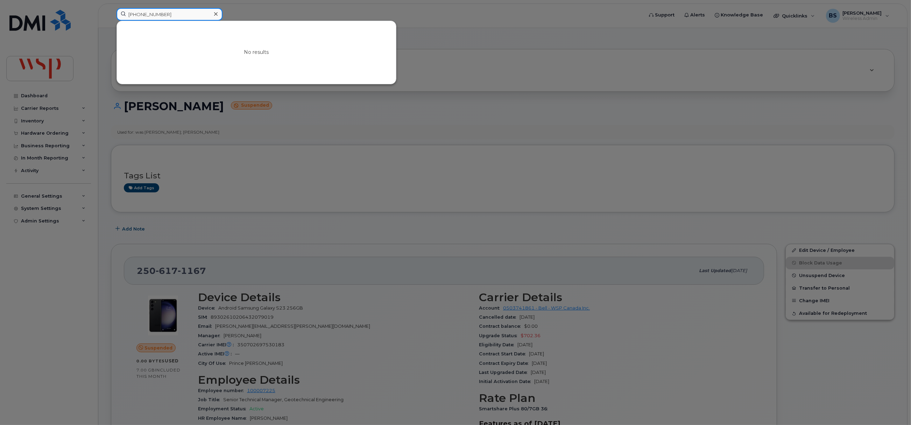
drag, startPoint x: 180, startPoint y: 13, endPoint x: 91, endPoint y: 17, distance: 88.9
click at [111, 16] on div "587-357-8526 No results" at bounding box center [377, 15] width 533 height 15
paste input "4189293037"
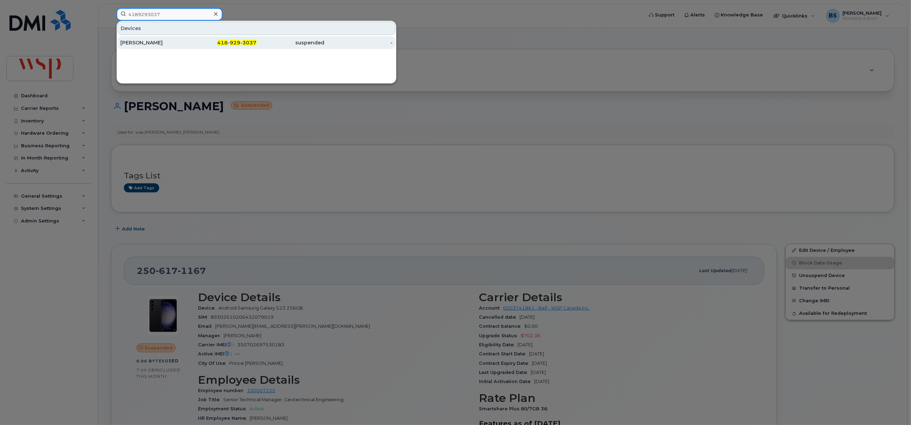
type input "4189293037"
drag, startPoint x: 134, startPoint y: 41, endPoint x: 241, endPoint y: 81, distance: 113.5
click at [134, 41] on div "Sharon Ross" at bounding box center [154, 42] width 68 height 7
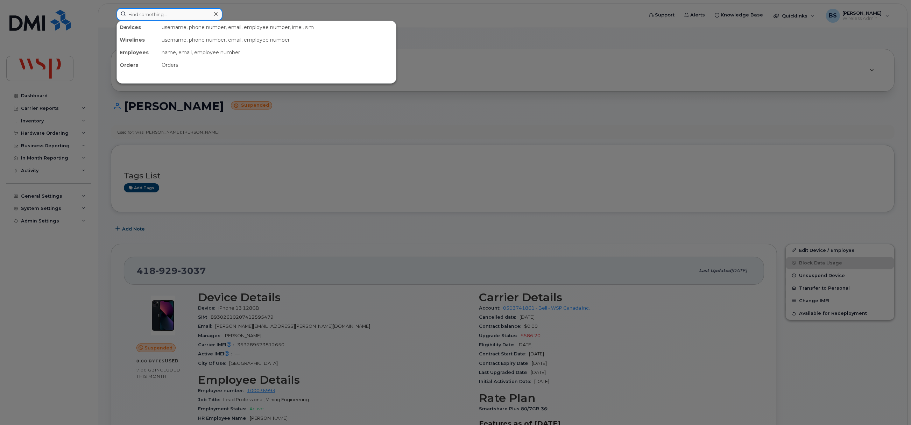
click at [175, 15] on input at bounding box center [169, 14] width 106 height 13
paste input "7809019659"
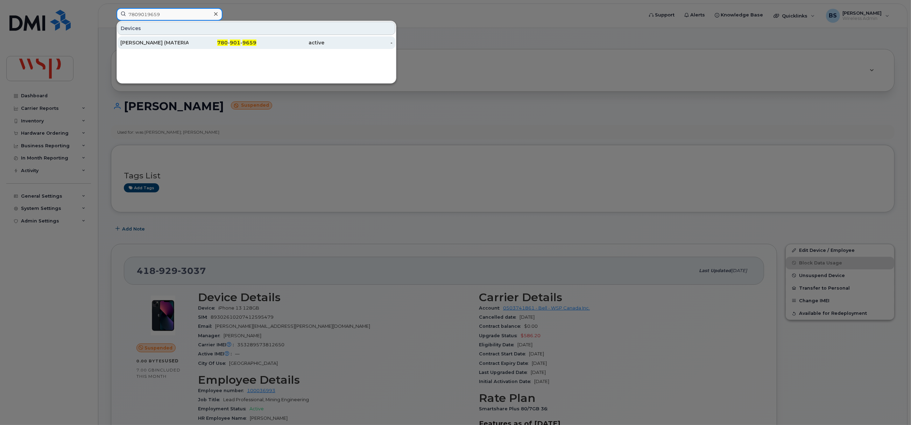
type input "7809019659"
drag, startPoint x: 136, startPoint y: 41, endPoint x: 224, endPoint y: 108, distance: 111.2
click at [136, 41] on div "PATRICIA BURGSMA (MATERIALS" at bounding box center [154, 42] width 68 height 7
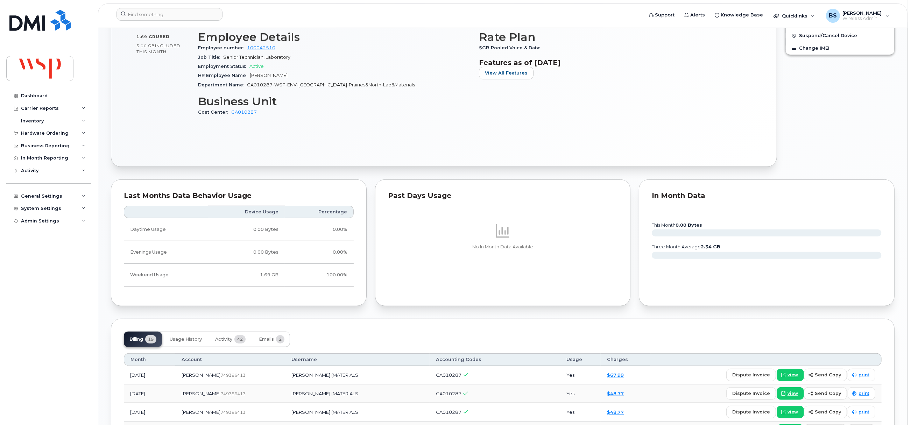
scroll to position [472, 0]
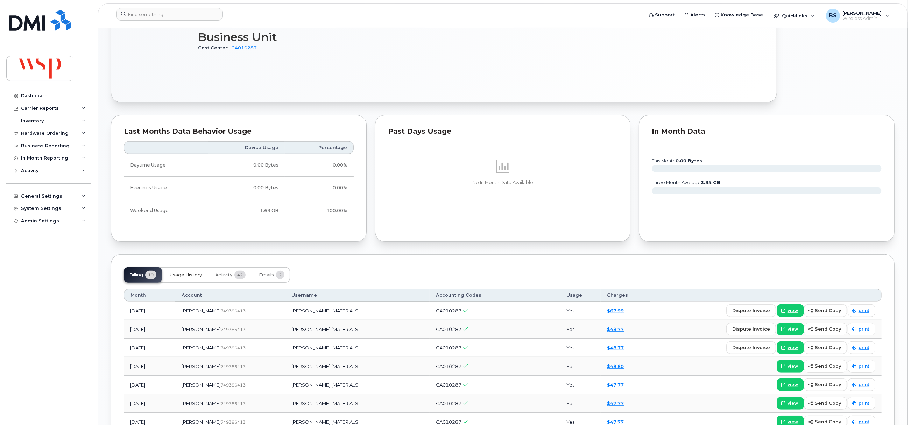
click at [180, 273] on button "Usage History" at bounding box center [185, 274] width 43 height 15
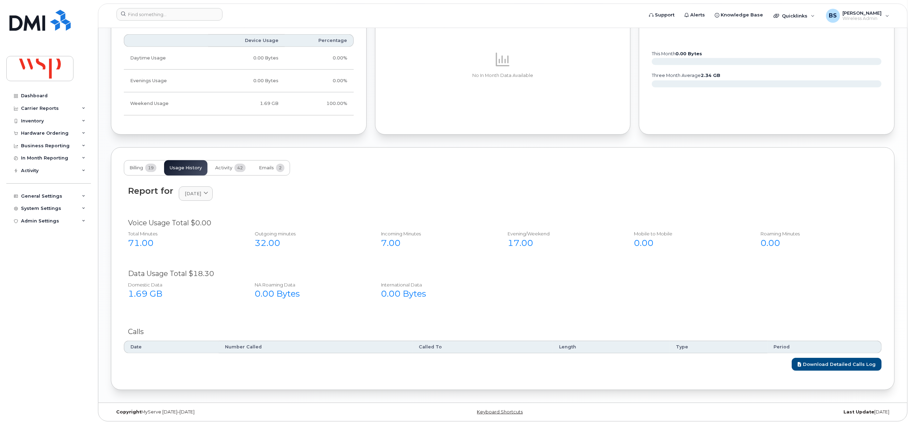
scroll to position [582, 0]
click at [208, 194] on icon at bounding box center [206, 193] width 5 height 5
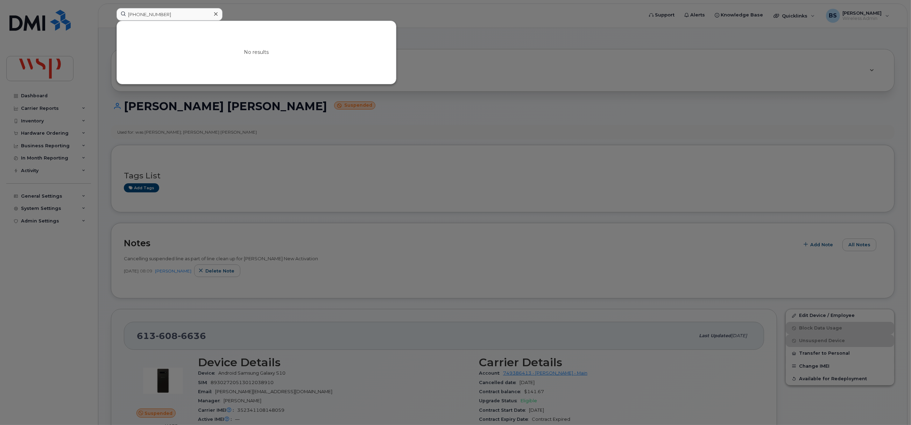
drag, startPoint x: 189, startPoint y: 12, endPoint x: 109, endPoint y: 8, distance: 79.8
click at [111, 15] on div "[PHONE_NUMBER] No results" at bounding box center [377, 15] width 533 height 15
click at [630, 51] on div at bounding box center [455, 212] width 911 height 425
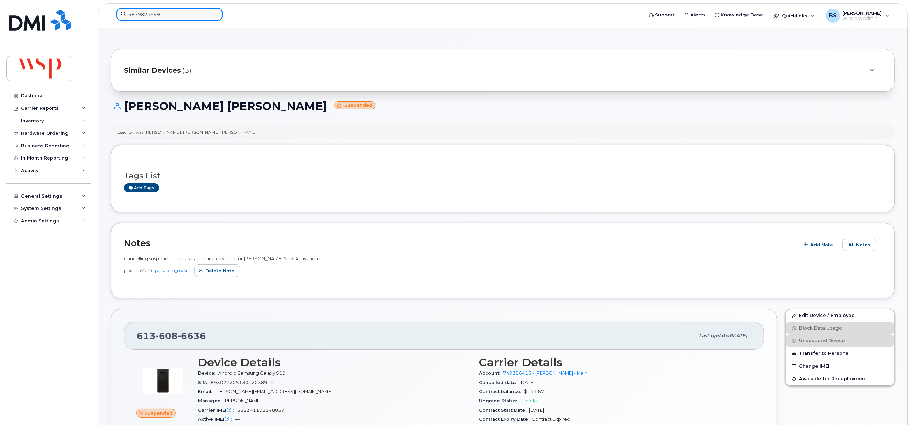
click at [150, 17] on input "5879824649" at bounding box center [169, 14] width 106 height 13
paste input "[PERSON_NAME]"
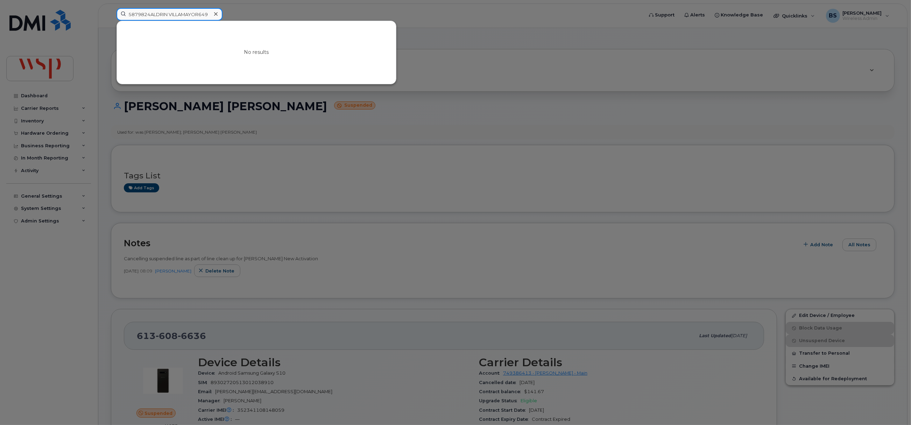
type input "5879824ALDRIN VILLAMAYOR649"
click at [214, 14] on icon at bounding box center [215, 14] width 3 height 6
click at [172, 16] on input at bounding box center [169, 14] width 106 height 13
paste input "[PERSON_NAME]"
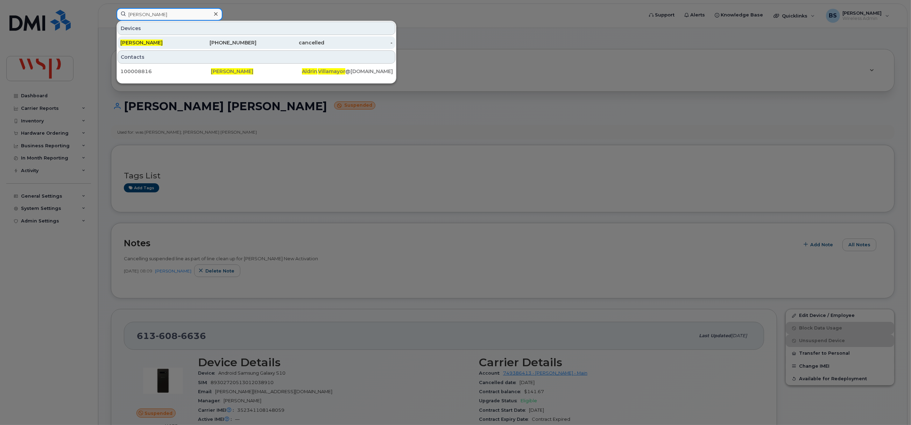
type input "[PERSON_NAME]"
click at [139, 40] on span "[PERSON_NAME]" at bounding box center [141, 43] width 42 height 6
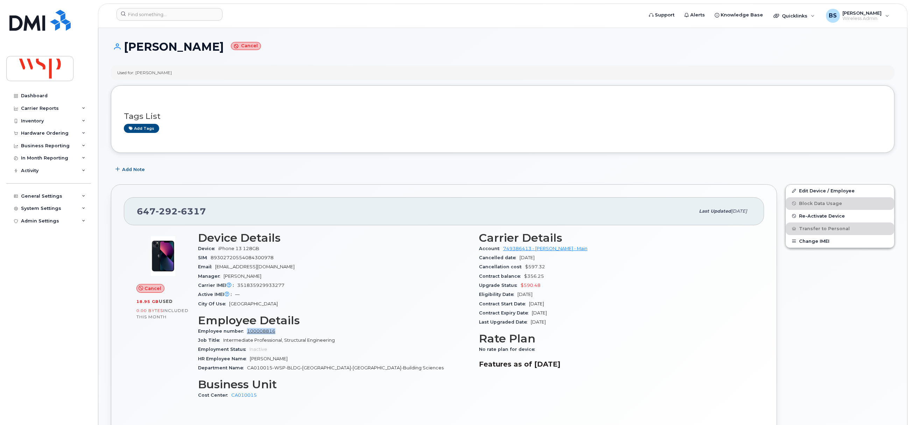
drag, startPoint x: 260, startPoint y: 333, endPoint x: 247, endPoint y: 333, distance: 13.6
click at [247, 333] on div "Employee number 100008816" at bounding box center [334, 331] width 273 height 9
drag, startPoint x: 284, startPoint y: 269, endPoint x: 216, endPoint y: 270, distance: 67.9
click at [216, 270] on div "Email [EMAIL_ADDRESS][DOMAIN_NAME]" at bounding box center [334, 266] width 273 height 9
copy span "[EMAIL_ADDRESS][DOMAIN_NAME]"
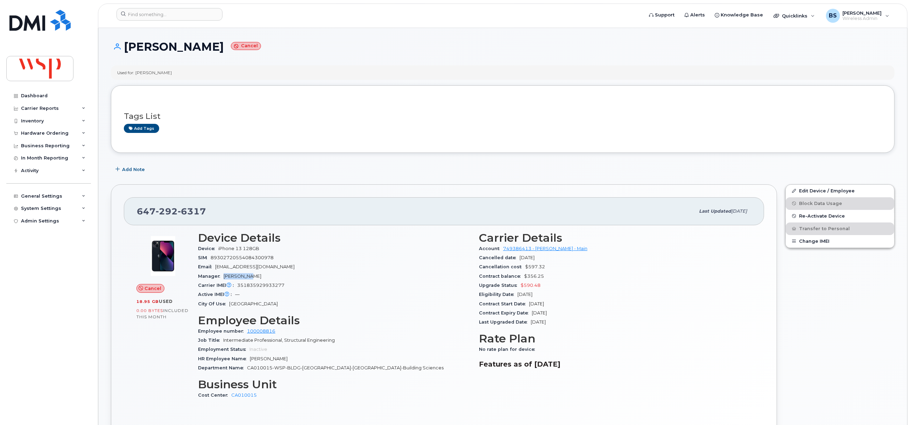
drag, startPoint x: 250, startPoint y: 277, endPoint x: 224, endPoint y: 281, distance: 26.9
click at [224, 281] on div "Manager [PERSON_NAME]" at bounding box center [334, 276] width 273 height 9
copy span "Andrea Yee"
click at [166, 12] on input at bounding box center [169, 14] width 106 height 13
paste input "5142686993"
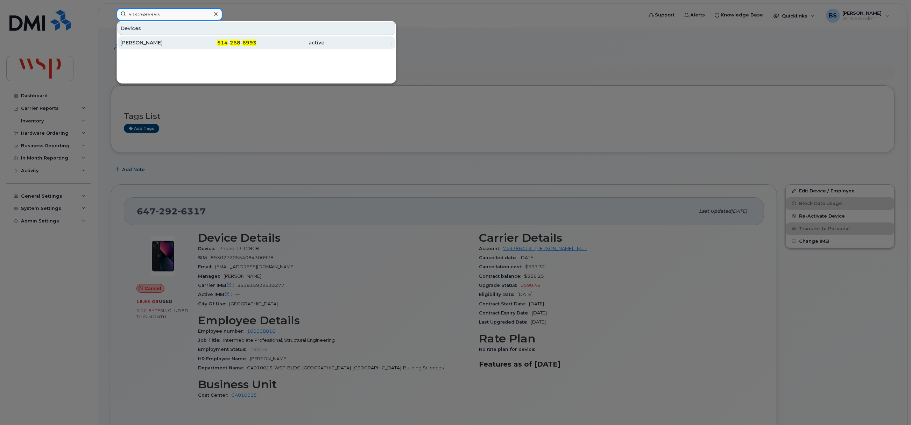
type input "5142686993"
drag, startPoint x: 130, startPoint y: 41, endPoint x: 235, endPoint y: 81, distance: 112.6
click at [130, 41] on div "Anas Touijar" at bounding box center [154, 42] width 68 height 7
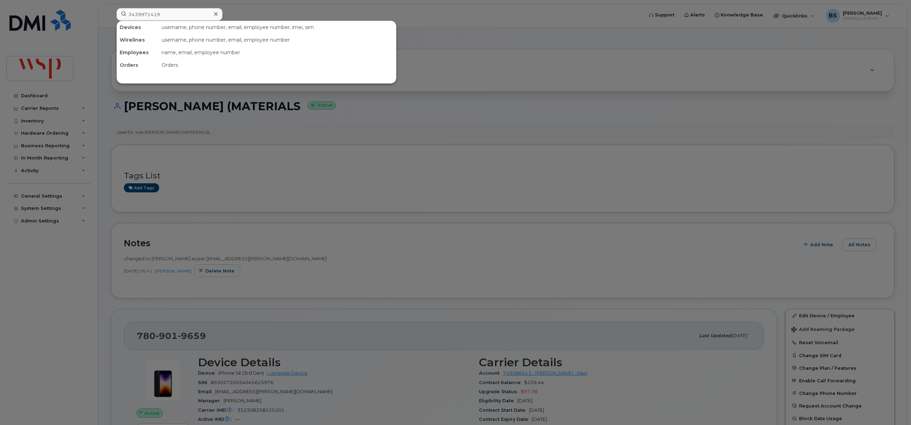
scroll to position [582, 0]
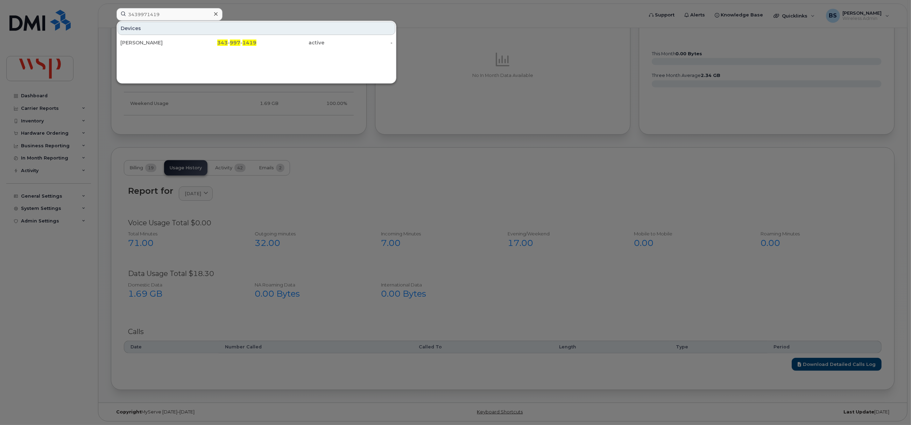
type input "3439971419"
click at [141, 41] on div "[PERSON_NAME]" at bounding box center [154, 42] width 68 height 7
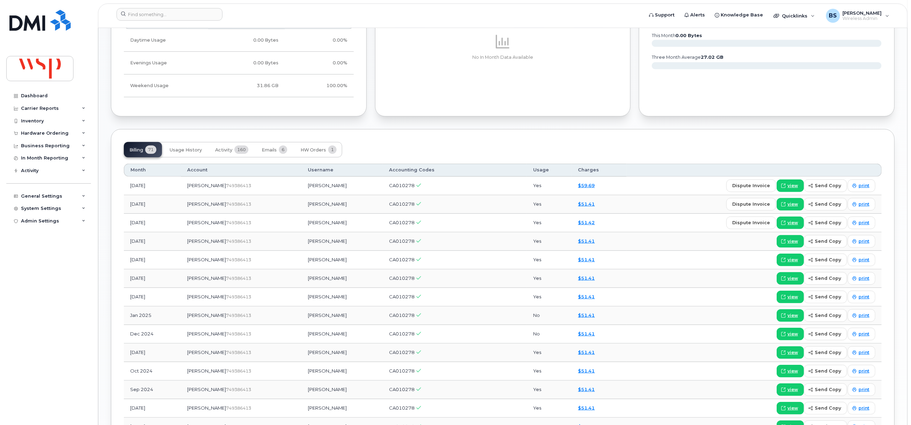
scroll to position [682, 0]
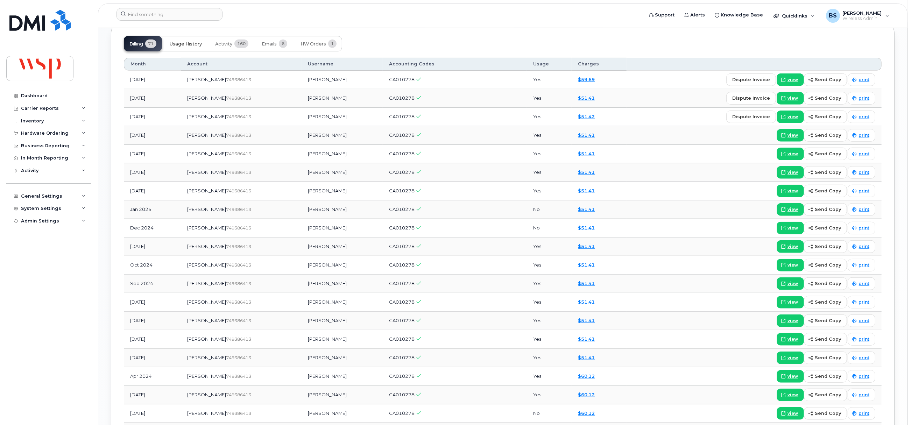
click at [189, 47] on span "Usage History" at bounding box center [186, 44] width 32 height 6
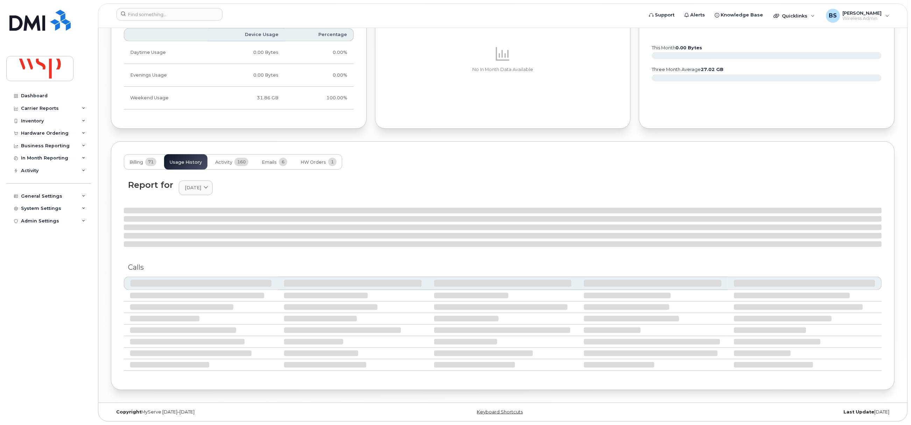
scroll to position [561, 0]
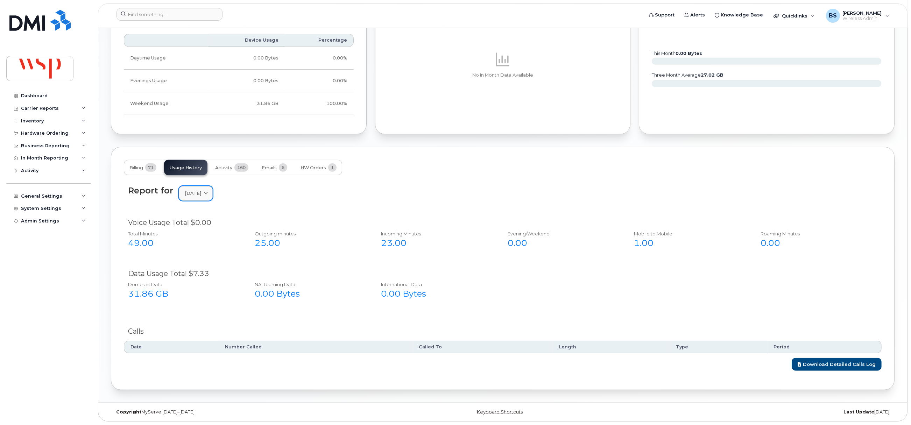
click at [201, 190] on span "[DATE]" at bounding box center [193, 193] width 16 height 7
click at [194, 296] on div "March" at bounding box center [213, 299] width 64 height 12
click at [139, 166] on span "Billing" at bounding box center [136, 168] width 14 height 6
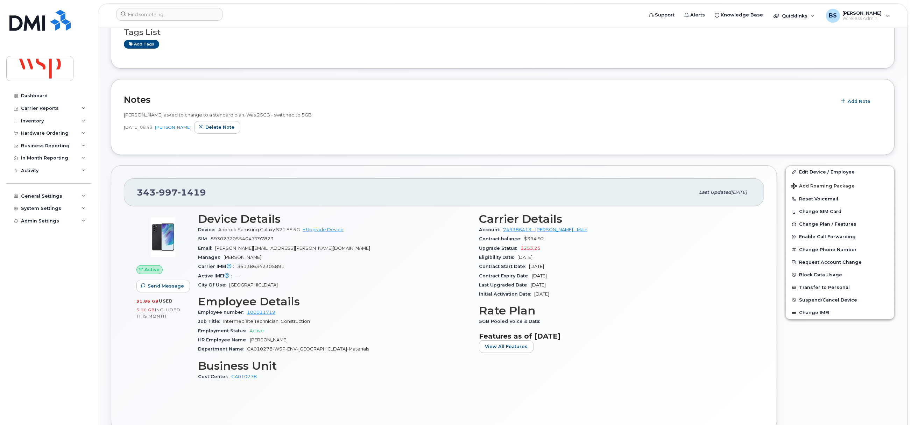
scroll to position [0, 0]
